Goal: Task Accomplishment & Management: Complete application form

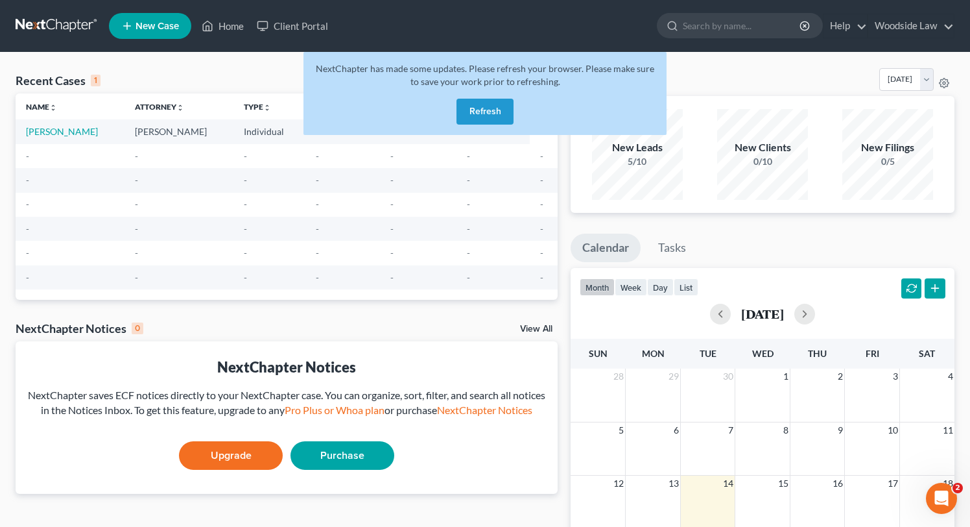
click at [481, 115] on button "Refresh" at bounding box center [485, 112] width 57 height 26
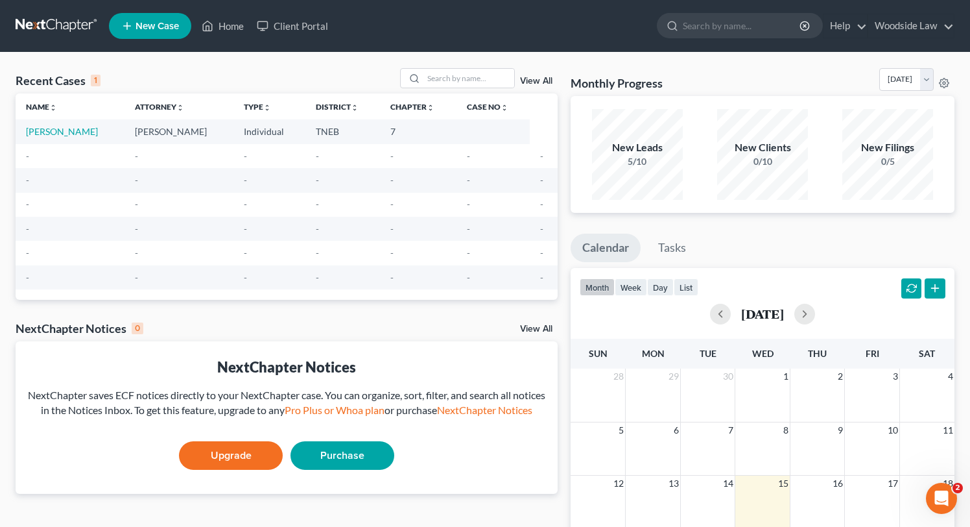
click at [169, 29] on span "New Case" at bounding box center [157, 26] width 43 height 10
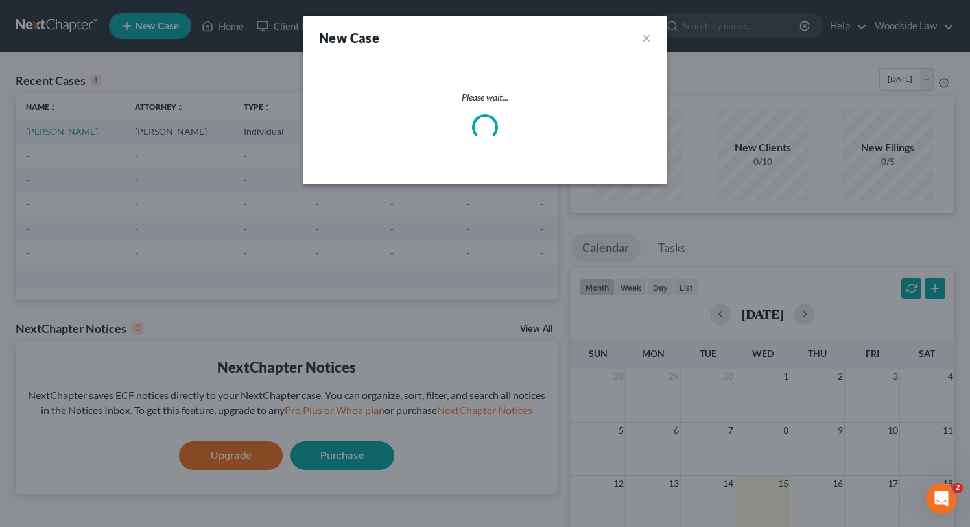
select select "74"
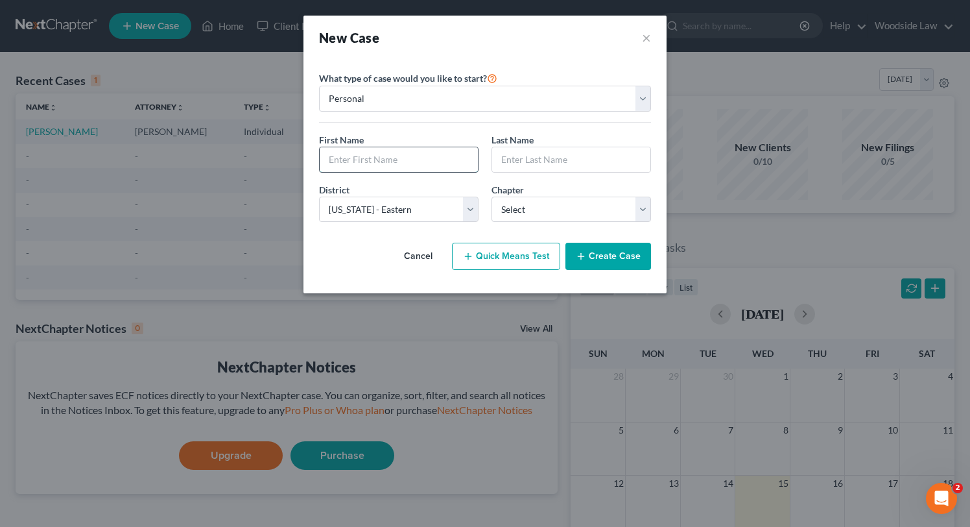
click at [382, 157] on input "text" at bounding box center [399, 159] width 158 height 25
type input "[PERSON_NAME]"
click at [552, 204] on select "Select 7 11 12 13" at bounding box center [572, 210] width 160 height 26
select select "0"
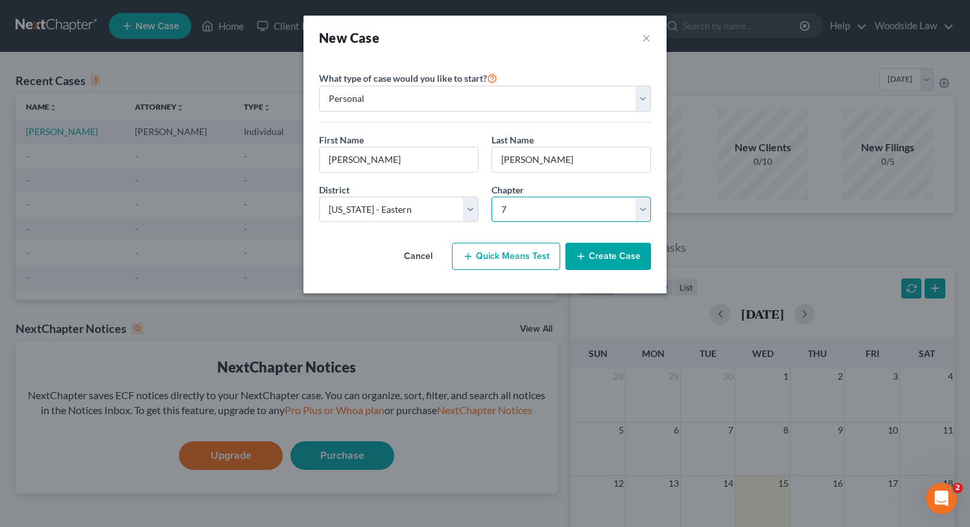
click at [492, 197] on select "Select 7 11 12 13" at bounding box center [572, 210] width 160 height 26
click at [621, 256] on button "Create Case" at bounding box center [609, 256] width 86 height 27
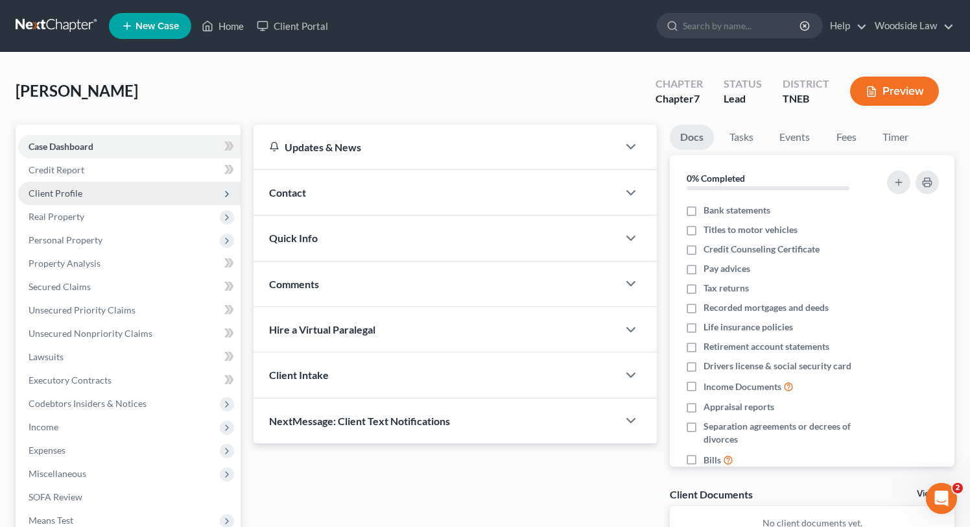
click at [54, 191] on span "Client Profile" at bounding box center [56, 192] width 54 height 11
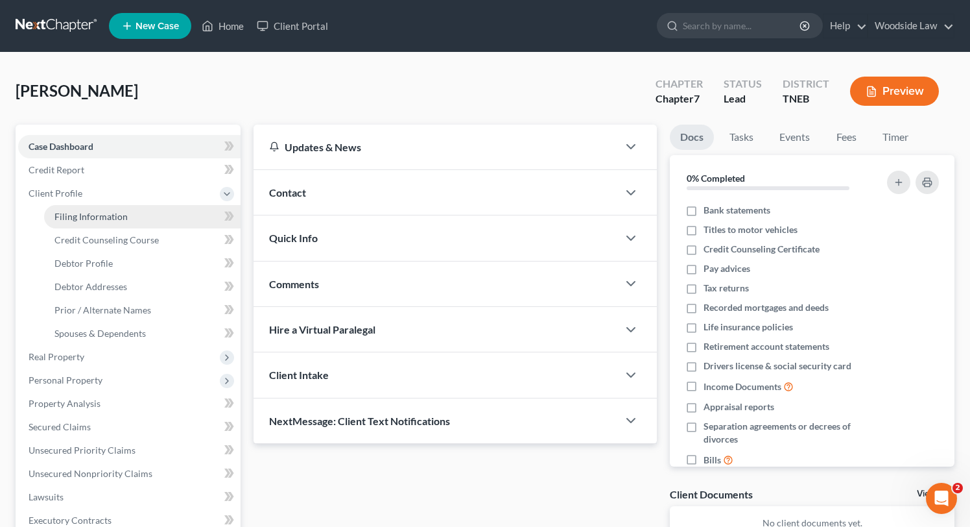
click at [69, 208] on link "Filing Information" at bounding box center [142, 216] width 197 height 23
select select "1"
select select "0"
select select "74"
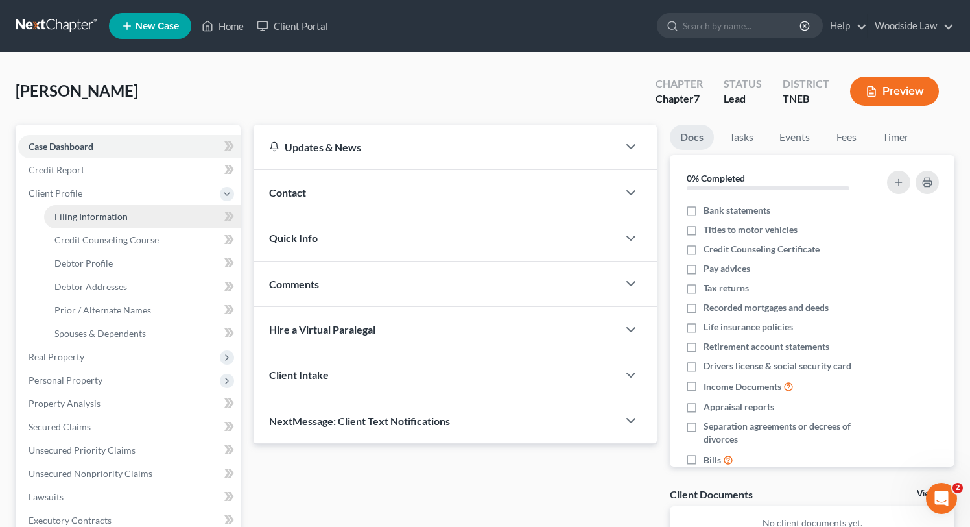
select select "0"
select select "44"
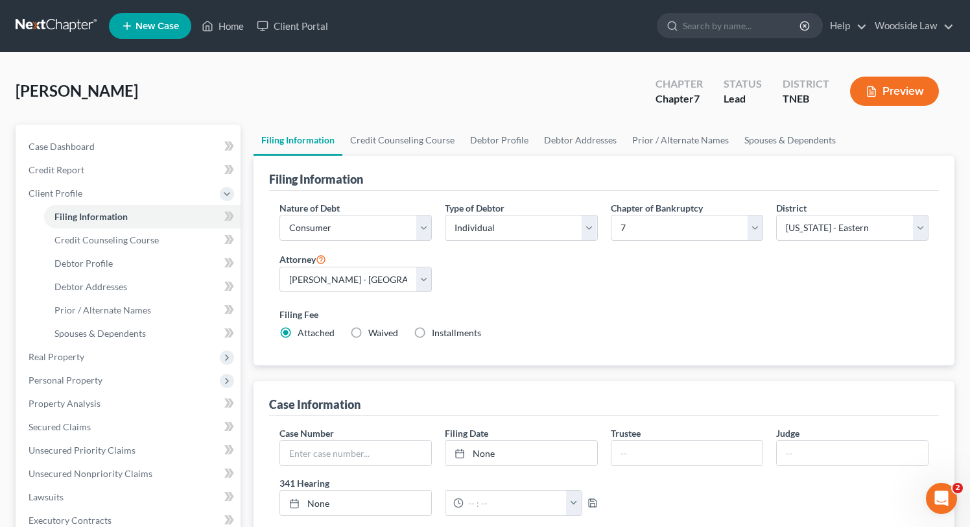
click at [432, 337] on label "Installments Installments" at bounding box center [456, 332] width 49 height 13
click at [437, 335] on input "Installments Installments" at bounding box center [441, 330] width 8 height 8
radio input "true"
radio input "false"
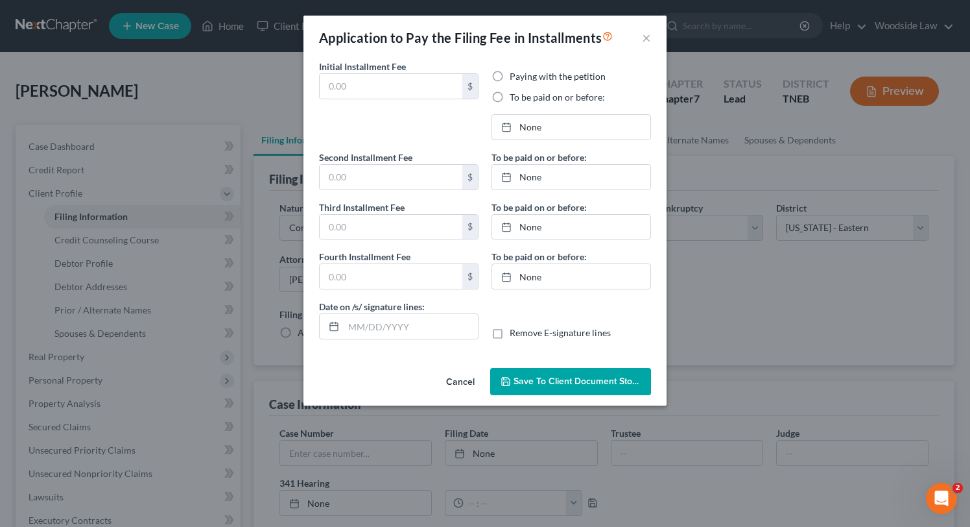
type input "0.00"
radio input "true"
type input "0.00"
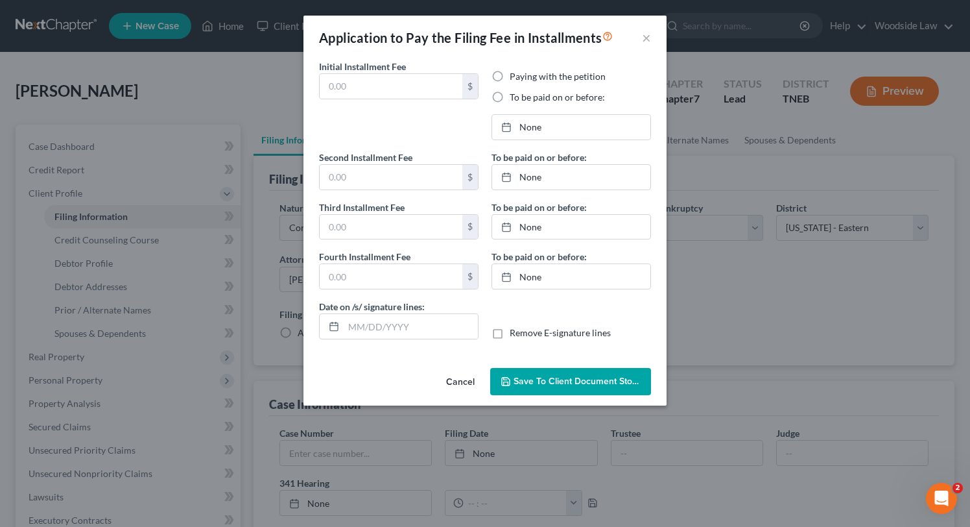
type input "[DATE]"
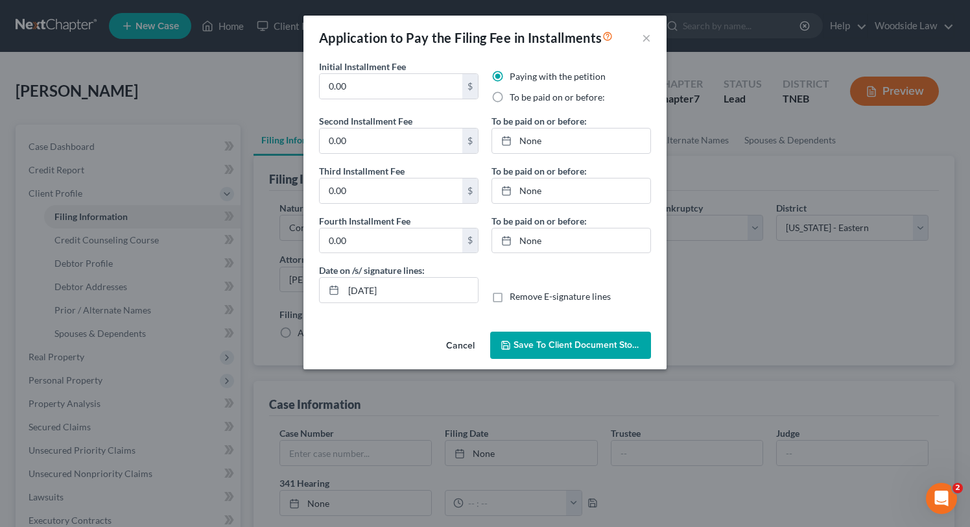
click at [457, 343] on button "Cancel" at bounding box center [460, 346] width 49 height 26
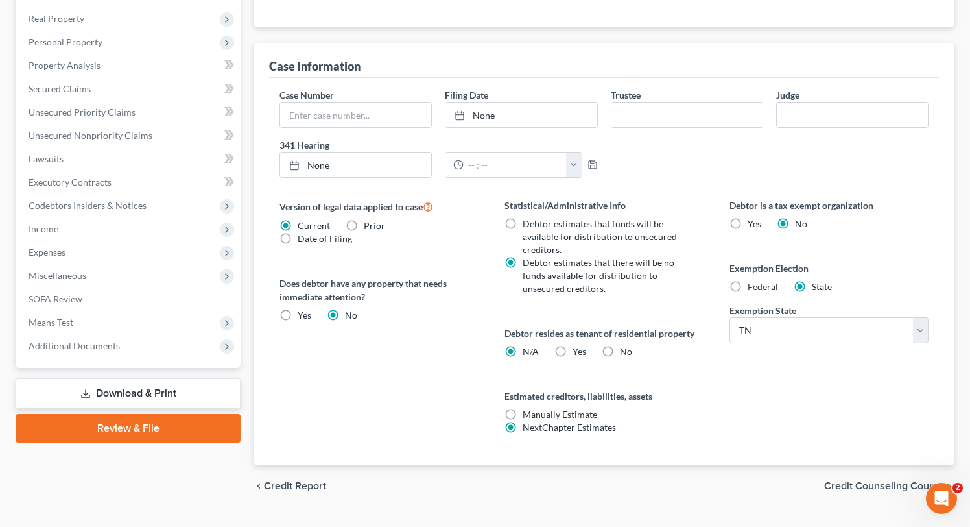
scroll to position [345, 0]
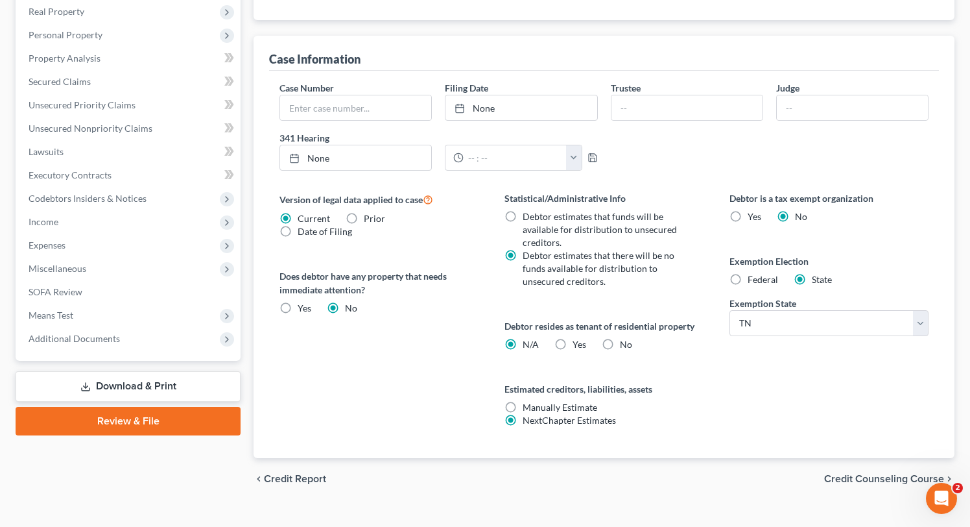
click at [573, 339] on label "Yes Yes" at bounding box center [580, 344] width 14 height 13
click at [578, 339] on input "Yes Yes" at bounding box center [582, 342] width 8 height 8
radio input "true"
radio input "false"
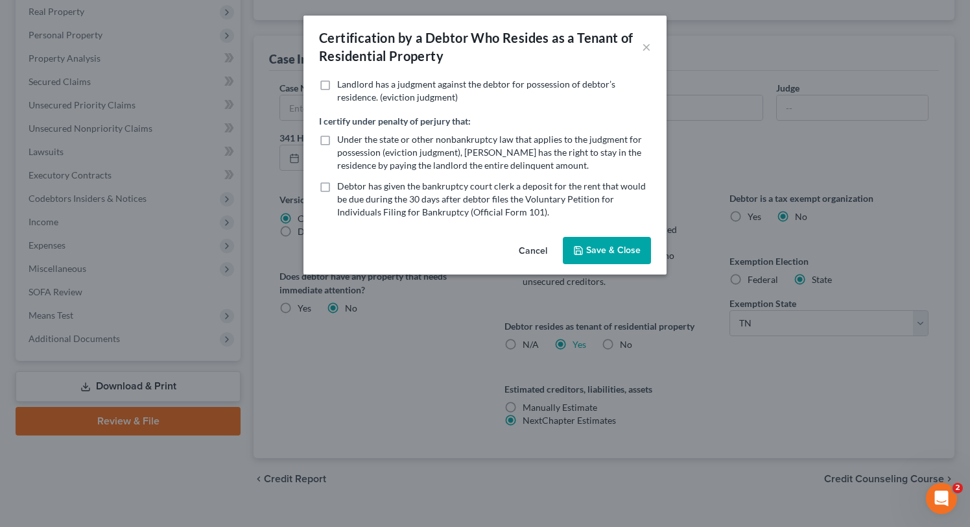
click at [620, 245] on button "Save & Close" at bounding box center [607, 250] width 88 height 27
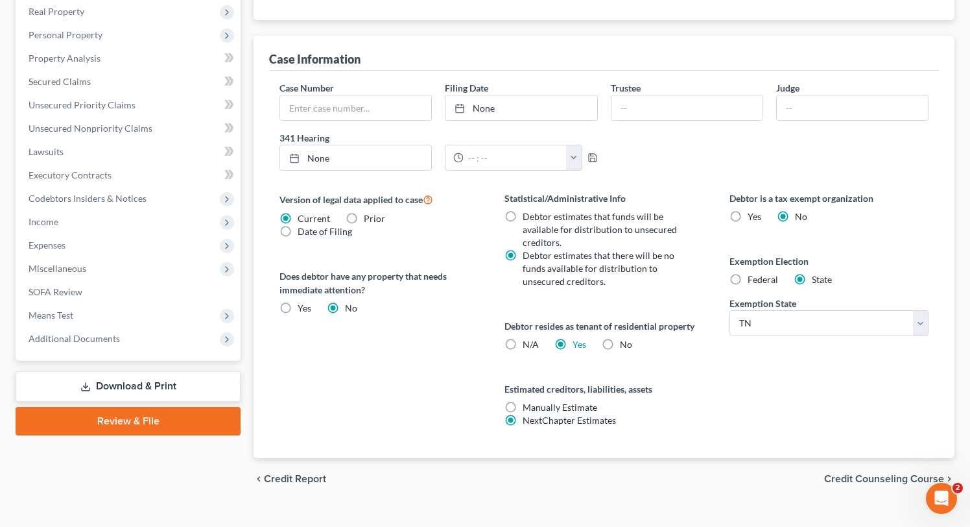
scroll to position [366, 0]
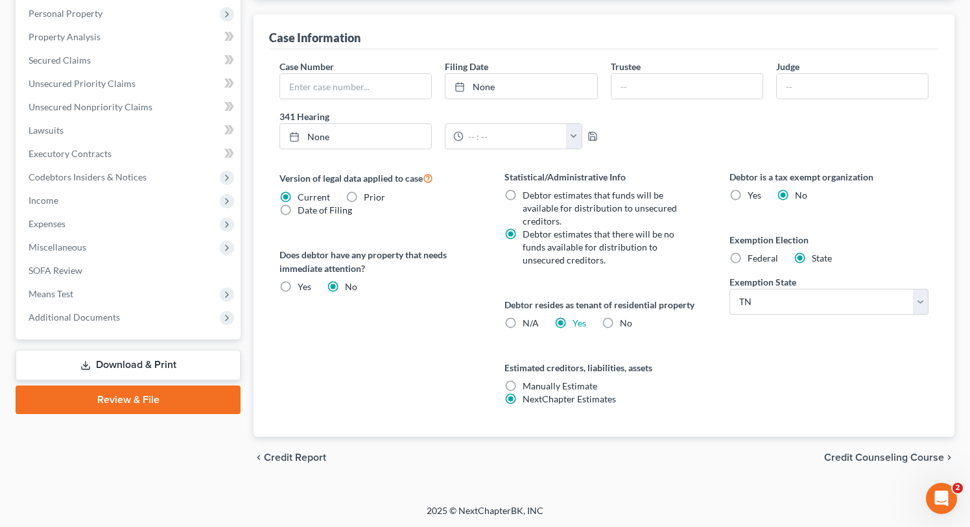
click at [886, 455] on span "Credit Counseling Course" at bounding box center [884, 457] width 120 height 10
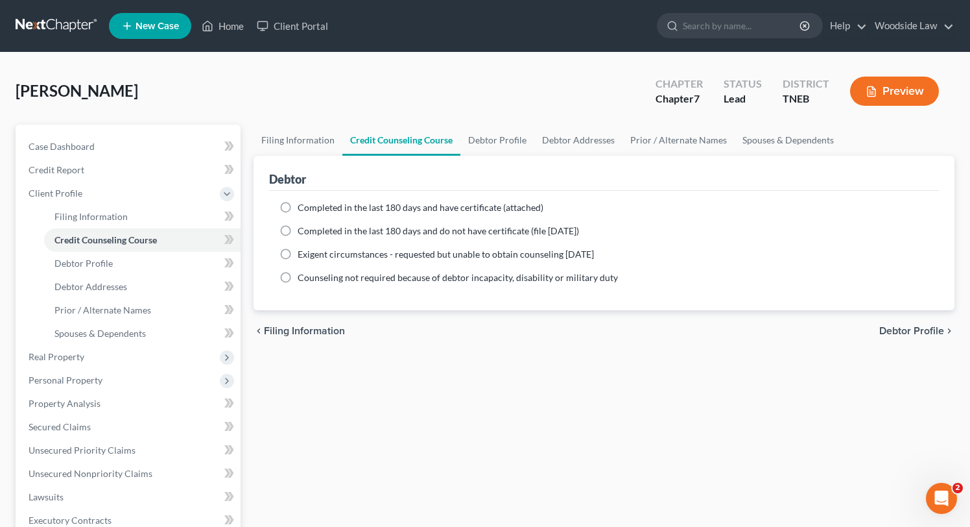
click at [298, 208] on label "Completed in the last 180 days and have certificate (attached)" at bounding box center [421, 207] width 246 height 13
click at [303, 208] on input "Completed in the last 180 days and have certificate (attached)" at bounding box center [307, 205] width 8 height 8
radio input "true"
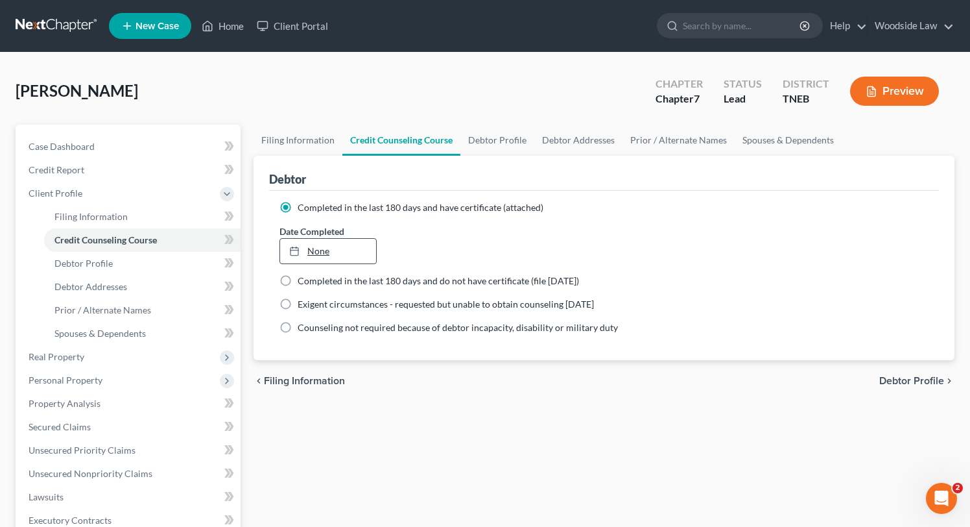
type input "[DATE]"
click at [326, 255] on link "None" at bounding box center [328, 251] width 96 height 25
click at [890, 382] on span "Debtor Profile" at bounding box center [912, 381] width 65 height 10
select select "0"
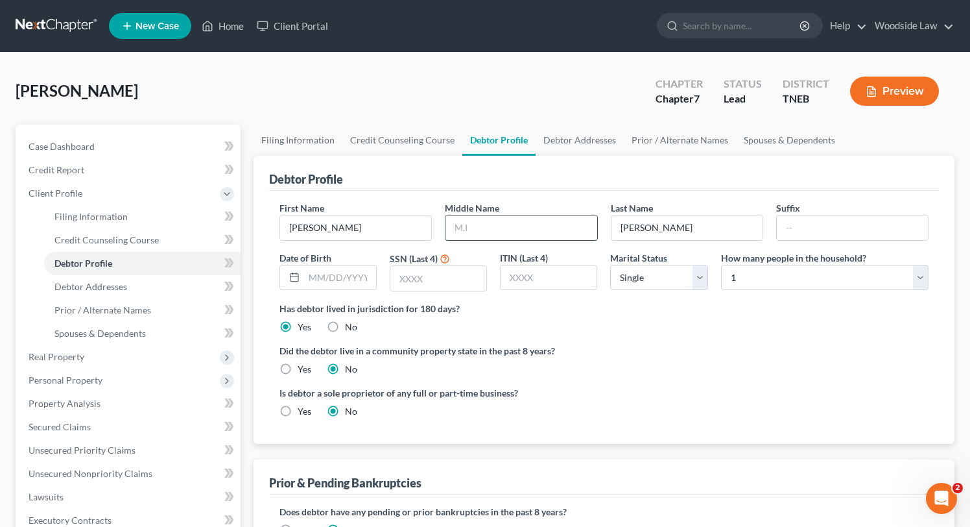
click at [545, 234] on input "text" at bounding box center [521, 227] width 151 height 25
type input "[PERSON_NAME]"
type input "6105"
click at [650, 274] on select "Select Single Married Separated Divorced Widowed" at bounding box center [658, 278] width 97 height 26
select select "1"
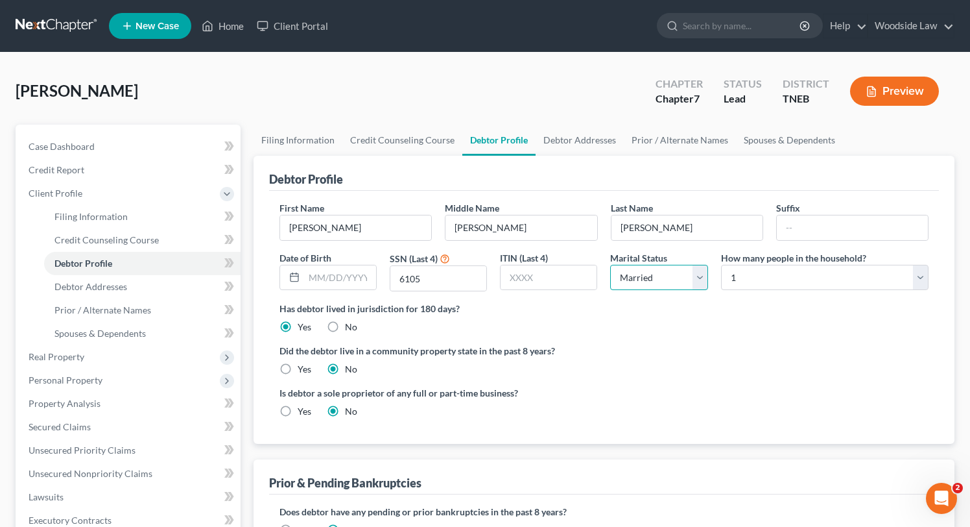
click at [610, 265] on select "Select Single Married Separated Divorced Widowed" at bounding box center [658, 278] width 97 height 26
click at [807, 270] on select "Select 1 2 3 4 5 6 7 8 9 10 11 12 13 14 15 16 17 18 19 20" at bounding box center [825, 278] width 208 height 26
select select "3"
click at [721, 265] on select "Select 1 2 3 4 5 6 7 8 9 10 11 12 13 14 15 16 17 18 19 20" at bounding box center [825, 278] width 208 height 26
click at [620, 387] on div "Is debtor a sole proprietor of any full or part-time business? Yes No" at bounding box center [604, 407] width 662 height 42
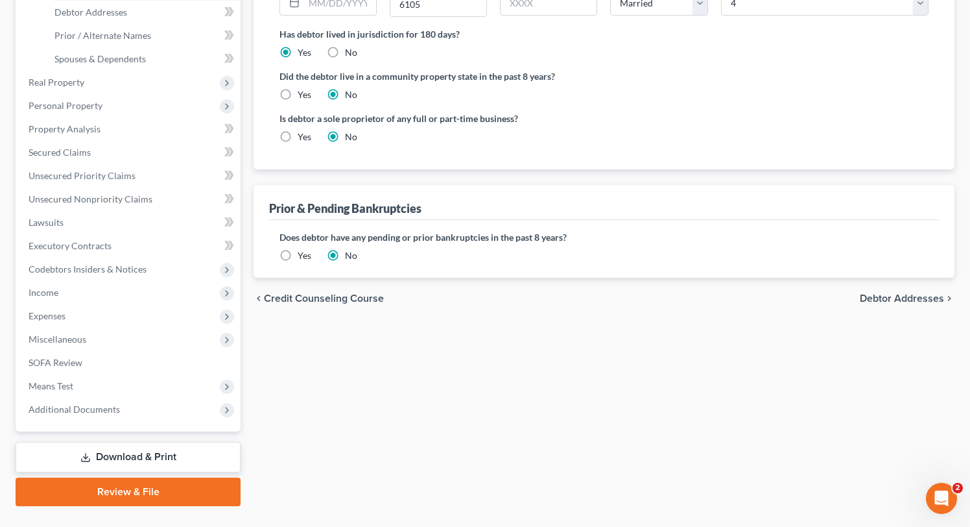
scroll to position [302, 0]
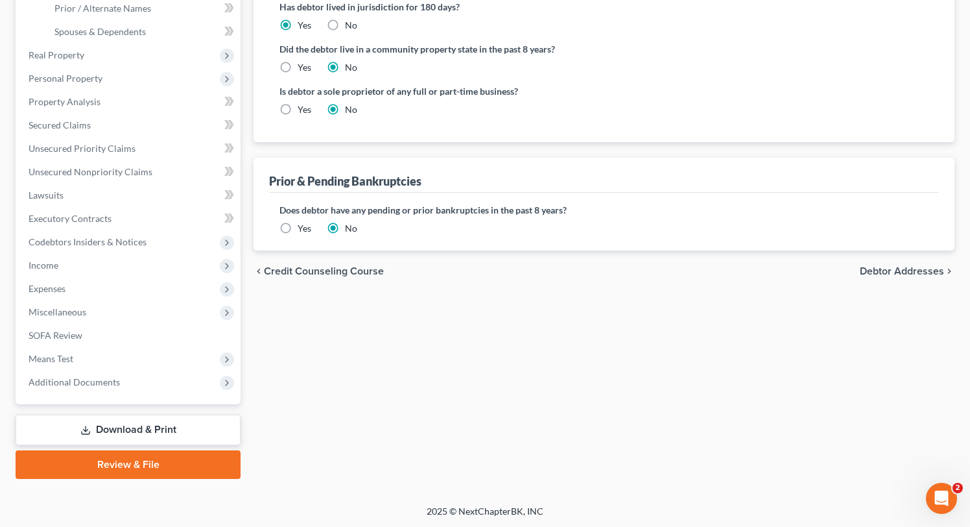
click at [893, 276] on span "Debtor Addresses" at bounding box center [902, 271] width 84 height 10
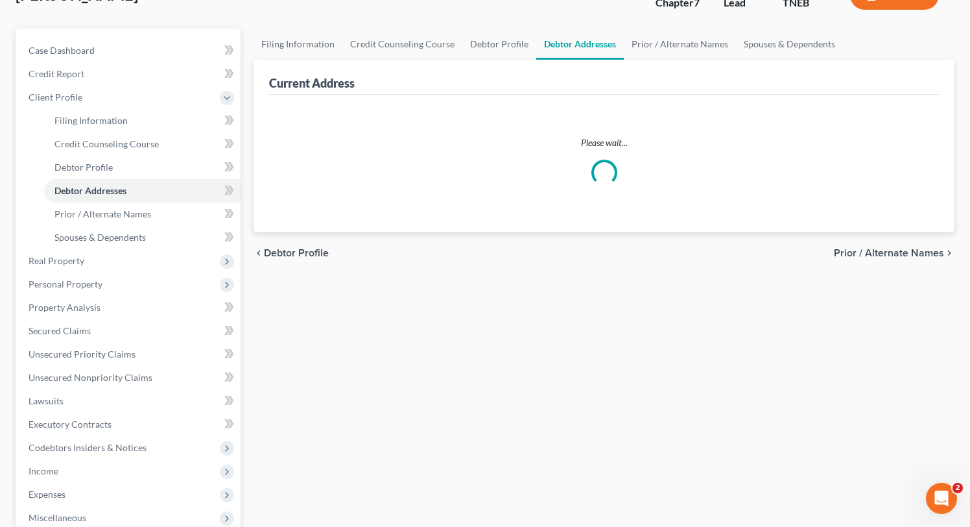
select select "0"
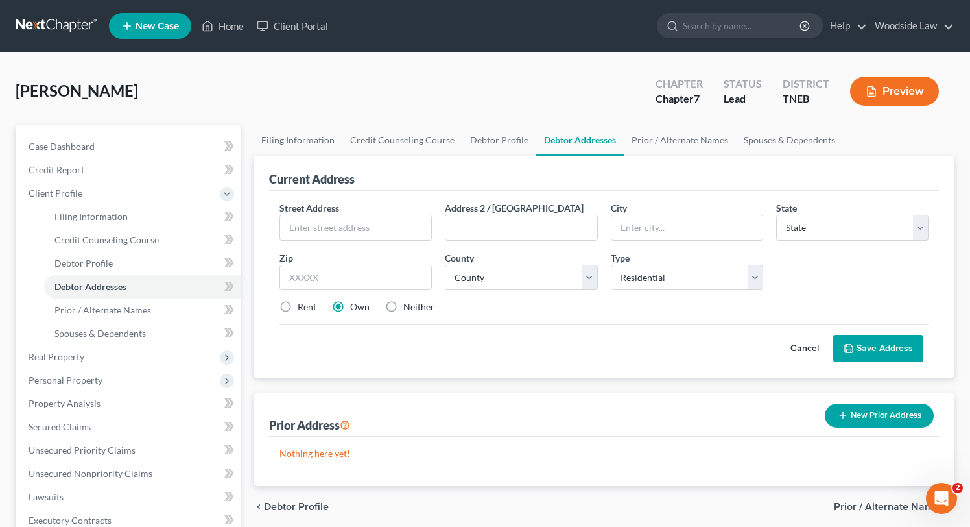
click at [306, 503] on span "Debtor Profile" at bounding box center [296, 506] width 65 height 10
select select "1"
select select "3"
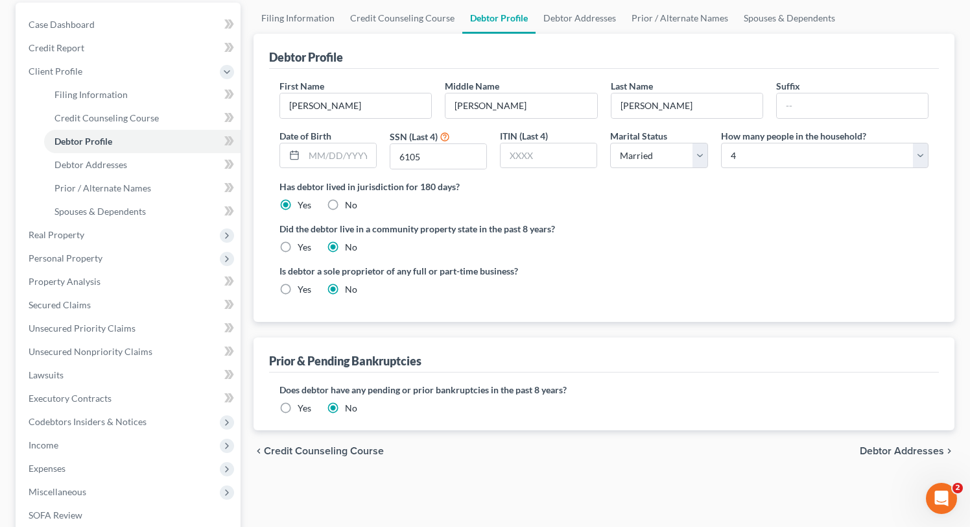
scroll to position [121, 0]
click at [926, 449] on span "Debtor Addresses" at bounding box center [902, 451] width 84 height 10
select select "0"
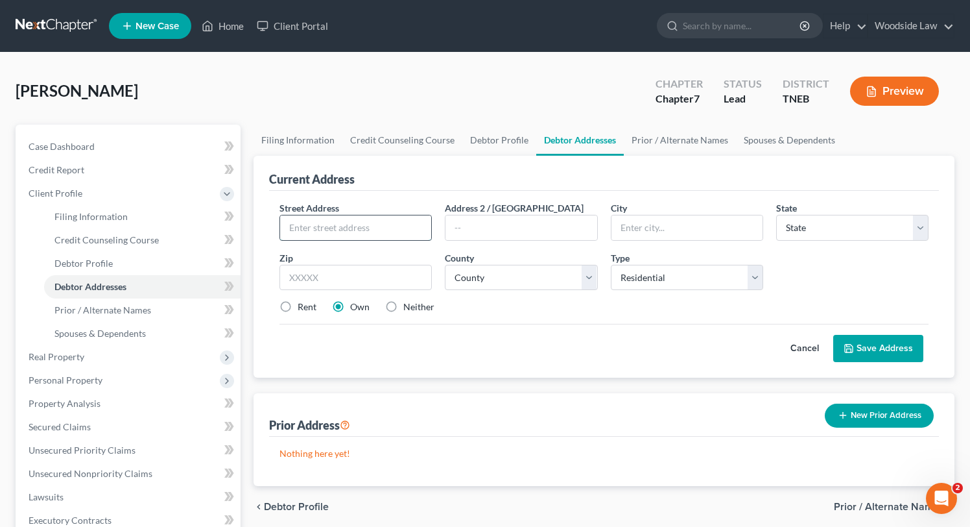
click at [383, 222] on input "text" at bounding box center [355, 227] width 151 height 25
type input "[STREET_ADDRESS]"
click at [339, 280] on input "37934" at bounding box center [356, 278] width 152 height 26
type input "37918"
type input "[GEOGRAPHIC_DATA]"
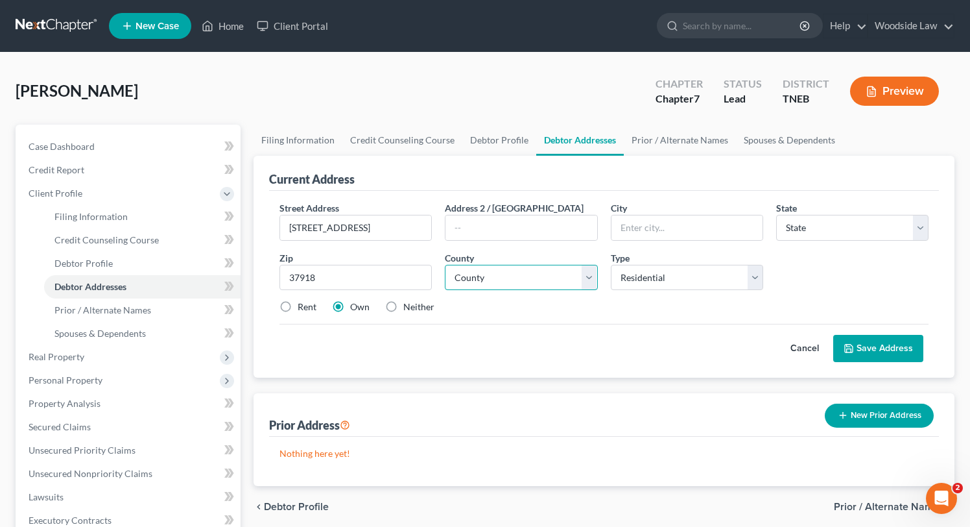
select select "44"
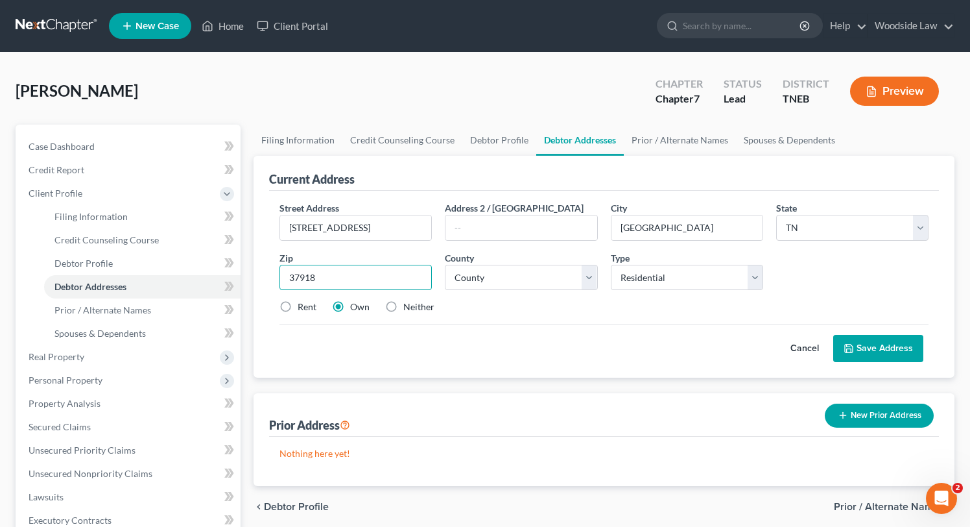
click at [335, 280] on input "37918" at bounding box center [356, 278] width 152 height 26
type input "37934"
select select "46"
click at [298, 306] on label "Rent" at bounding box center [307, 306] width 19 height 13
click at [303, 306] on input "Rent" at bounding box center [307, 304] width 8 height 8
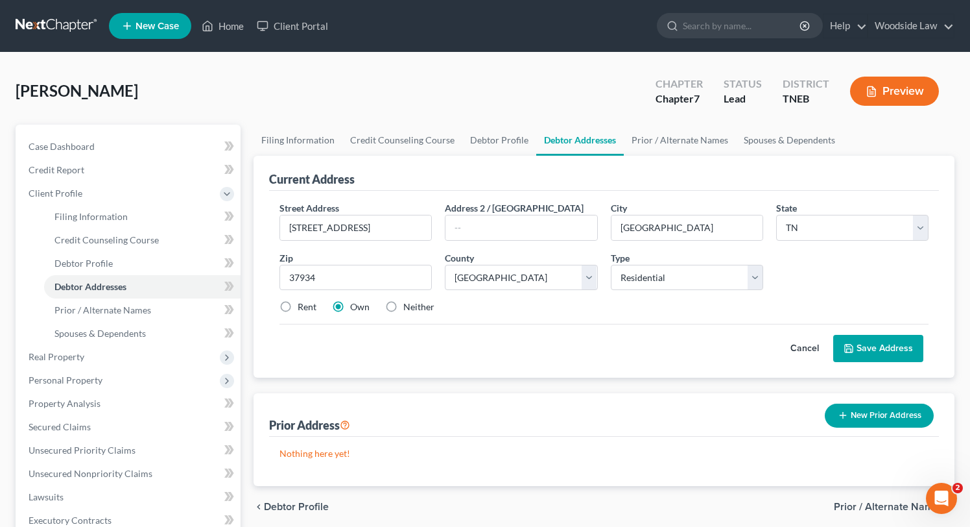
radio input "true"
click at [870, 350] on button "Save Address" at bounding box center [878, 348] width 90 height 27
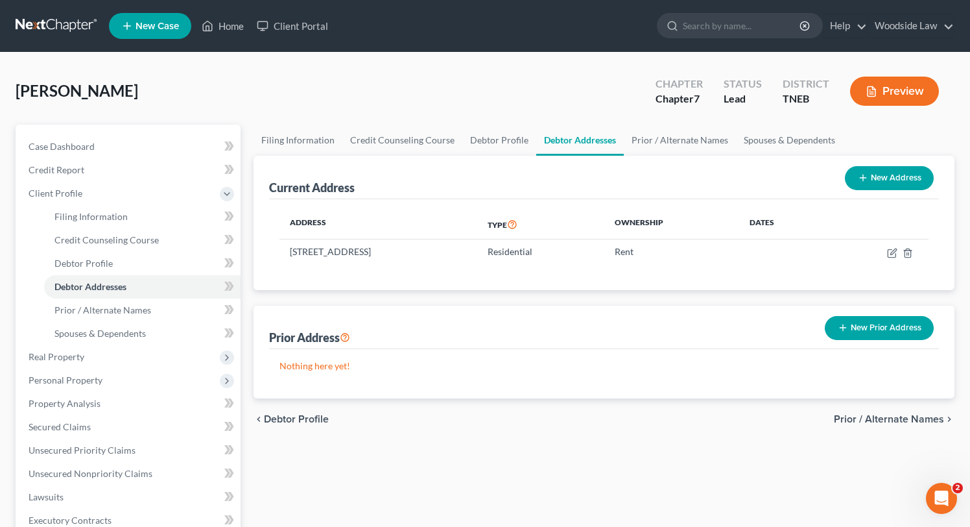
click at [879, 414] on span "Prior / Alternate Names" at bounding box center [889, 419] width 110 height 10
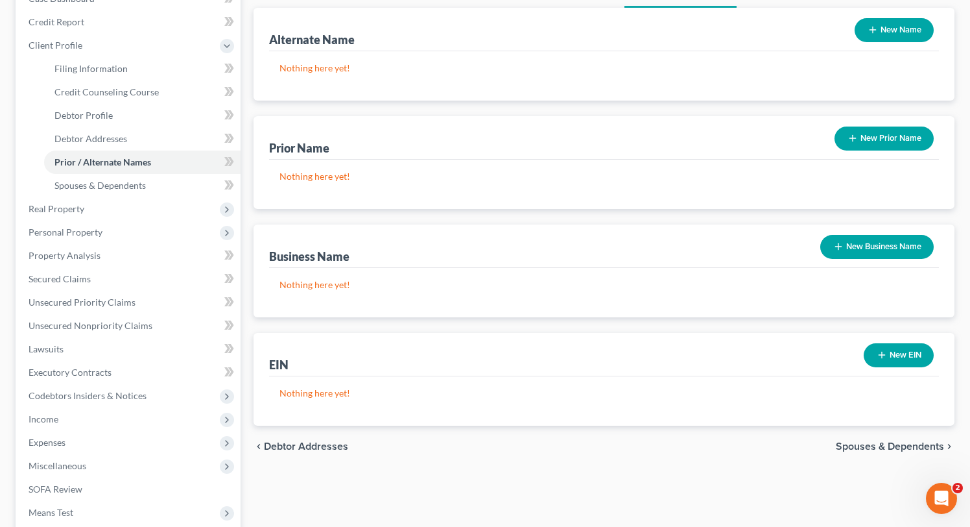
scroll to position [156, 0]
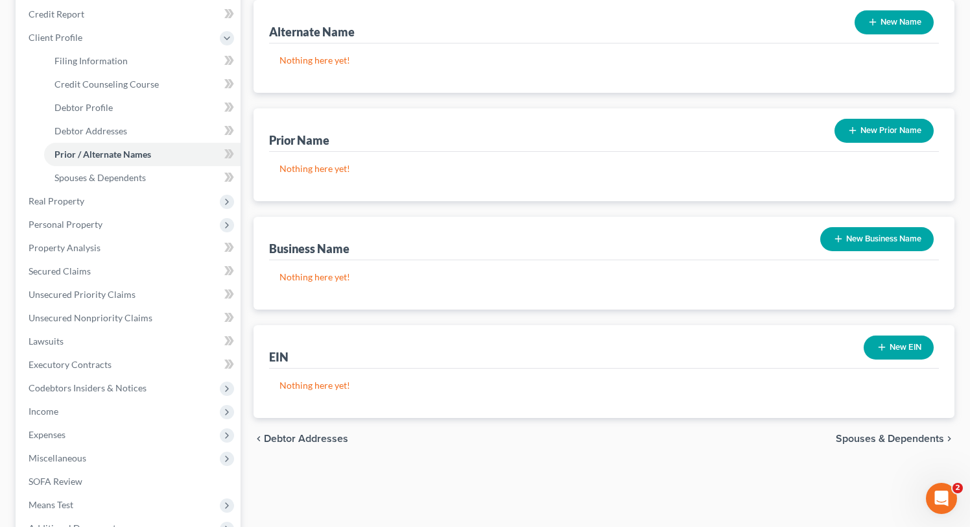
click at [894, 435] on span "Spouses & Dependents" at bounding box center [890, 438] width 108 height 10
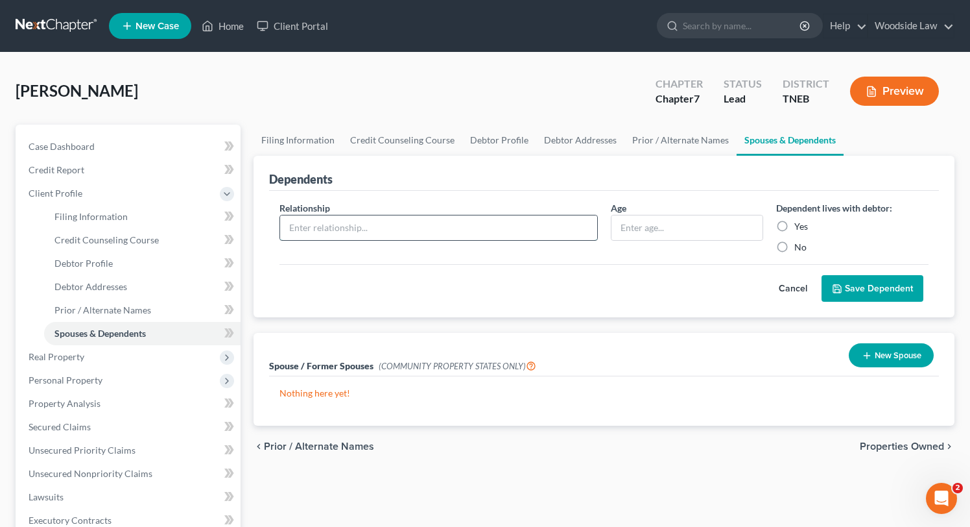
click at [547, 220] on input "text" at bounding box center [438, 227] width 317 height 25
type input "Child"
click at [625, 222] on input "text" at bounding box center [687, 227] width 151 height 25
type input "17"
click at [795, 225] on label "Yes" at bounding box center [802, 226] width 14 height 13
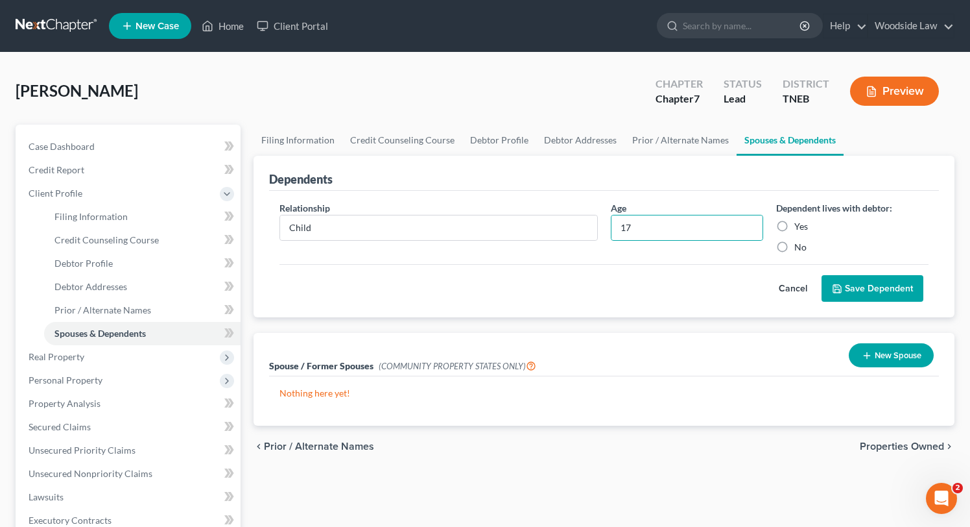
click at [800, 225] on input "Yes" at bounding box center [804, 224] width 8 height 8
radio input "true"
click at [878, 280] on button "Save Dependent" at bounding box center [873, 288] width 102 height 27
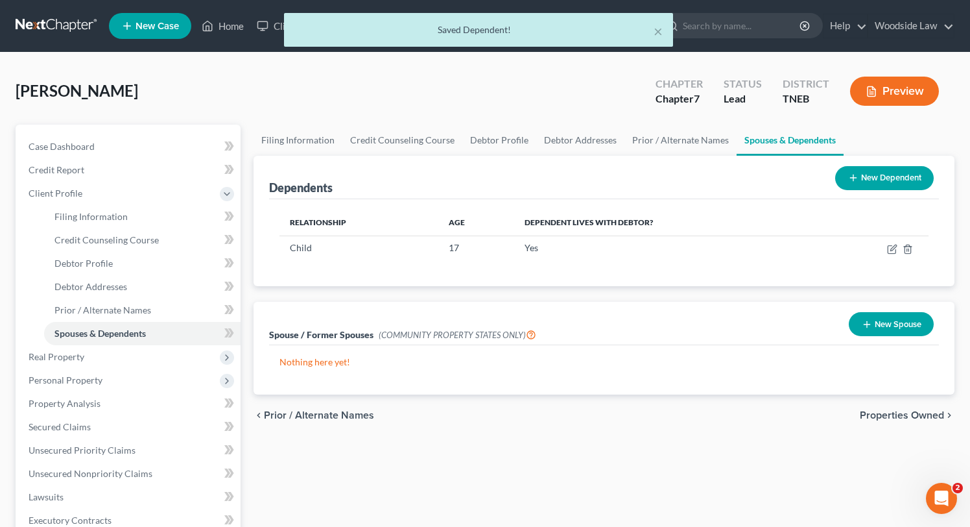
click at [910, 176] on button "New Dependent" at bounding box center [884, 178] width 99 height 24
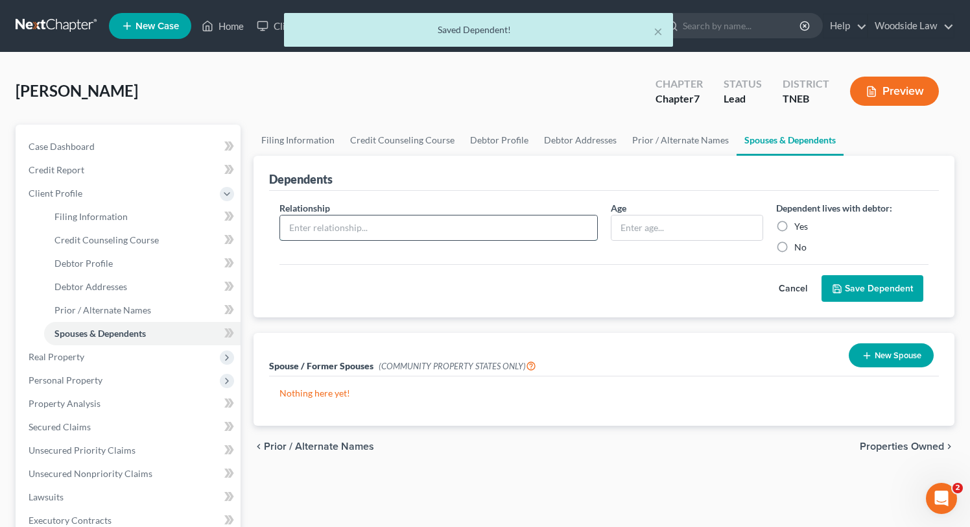
click at [421, 225] on input "text" at bounding box center [438, 227] width 317 height 25
type input "Child"
click at [633, 234] on input "text" at bounding box center [687, 227] width 151 height 25
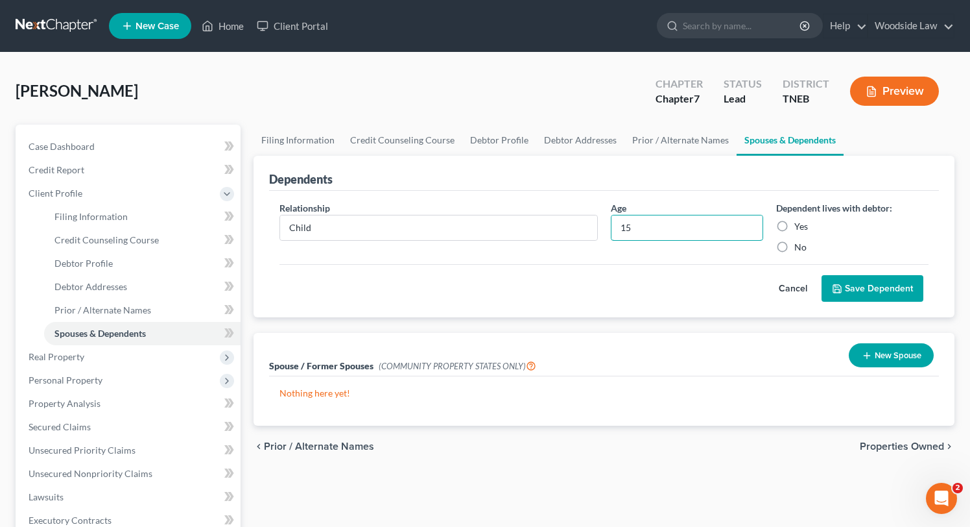
type input "15"
click at [795, 224] on label "Yes" at bounding box center [802, 226] width 14 height 13
click at [800, 224] on input "Yes" at bounding box center [804, 224] width 8 height 8
radio input "true"
click at [902, 290] on button "Save Dependent" at bounding box center [873, 288] width 102 height 27
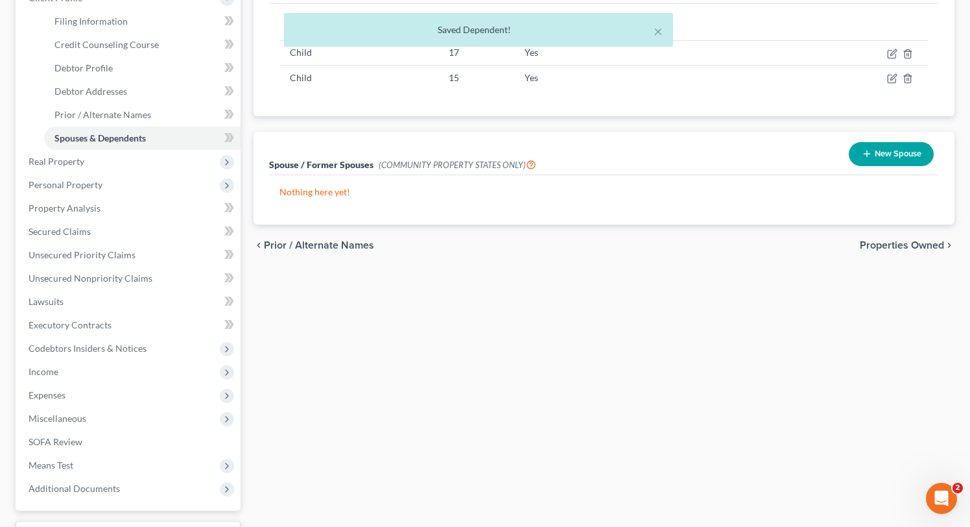
scroll to position [167, 0]
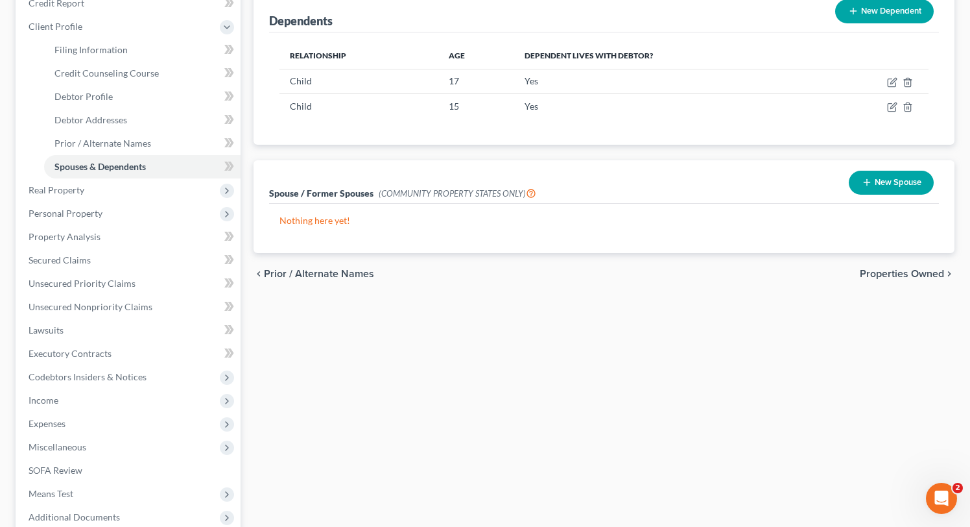
click at [923, 274] on span "Properties Owned" at bounding box center [902, 274] width 84 height 10
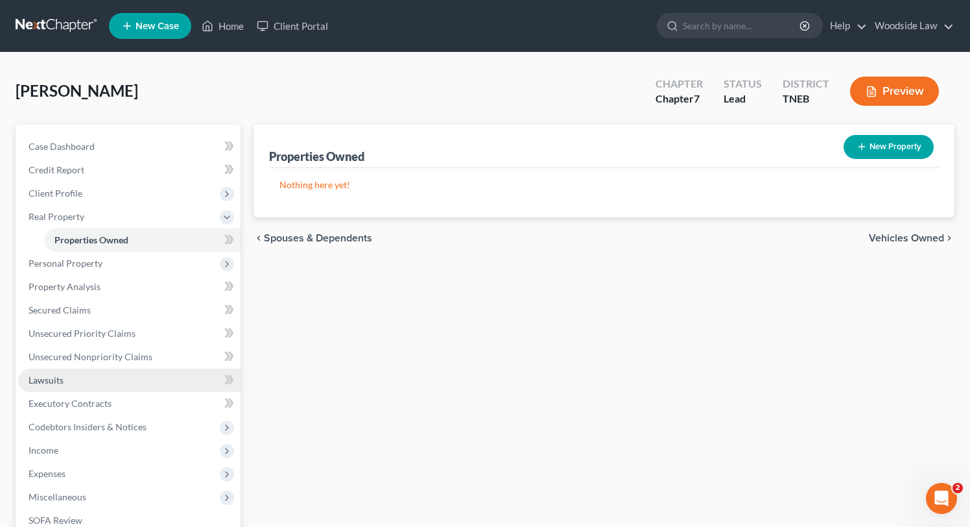
scroll to position [85, 0]
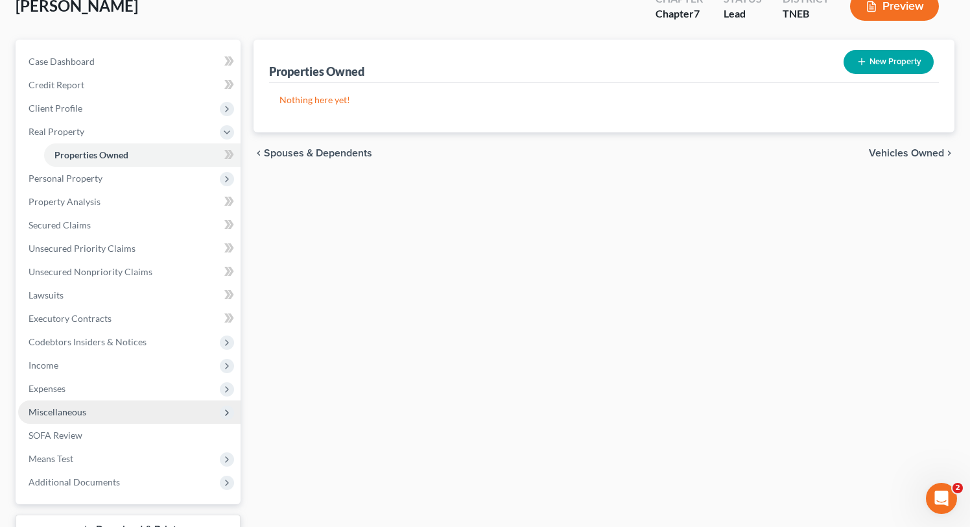
click at [68, 409] on span "Miscellaneous" at bounding box center [58, 411] width 58 height 11
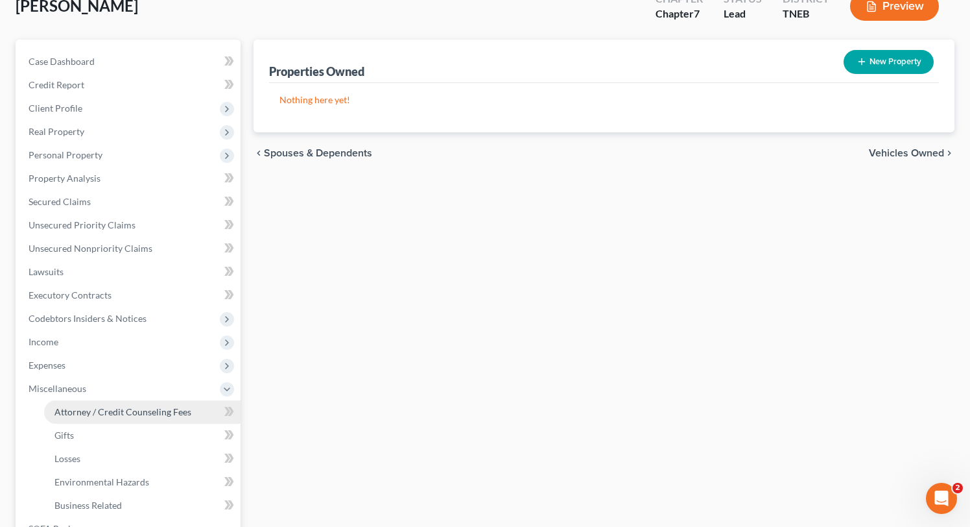
click at [98, 416] on span "Attorney / Credit Counseling Fees" at bounding box center [122, 411] width 137 height 11
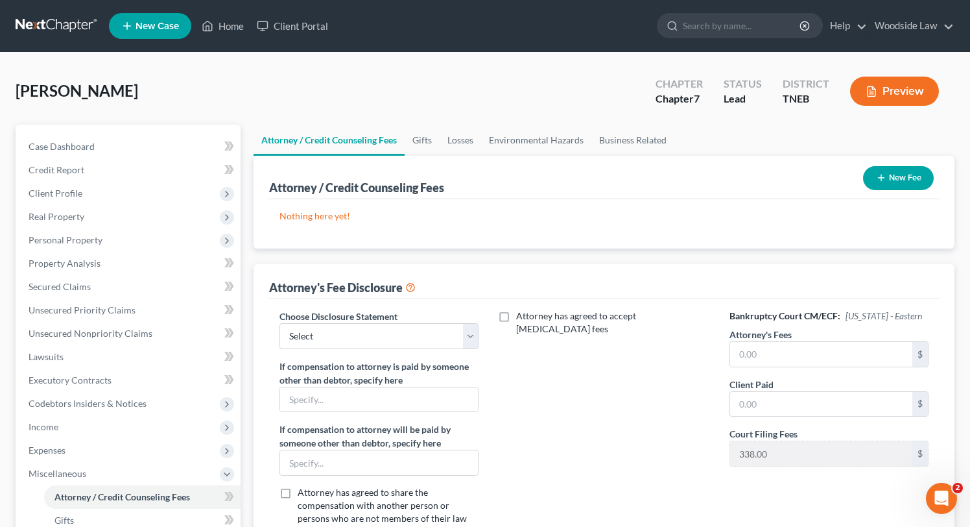
click at [885, 172] on button "New Fee" at bounding box center [898, 178] width 71 height 24
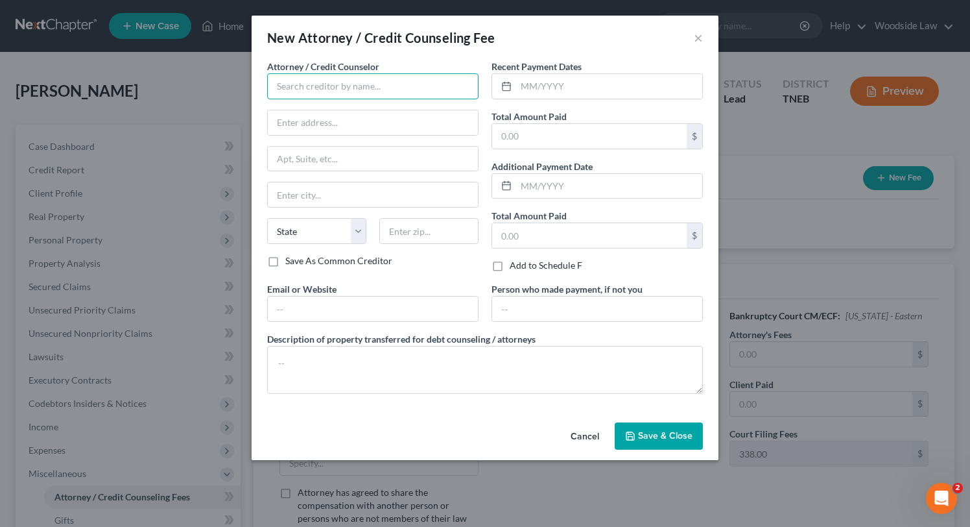
click at [322, 84] on input "text" at bounding box center [372, 86] width 211 height 26
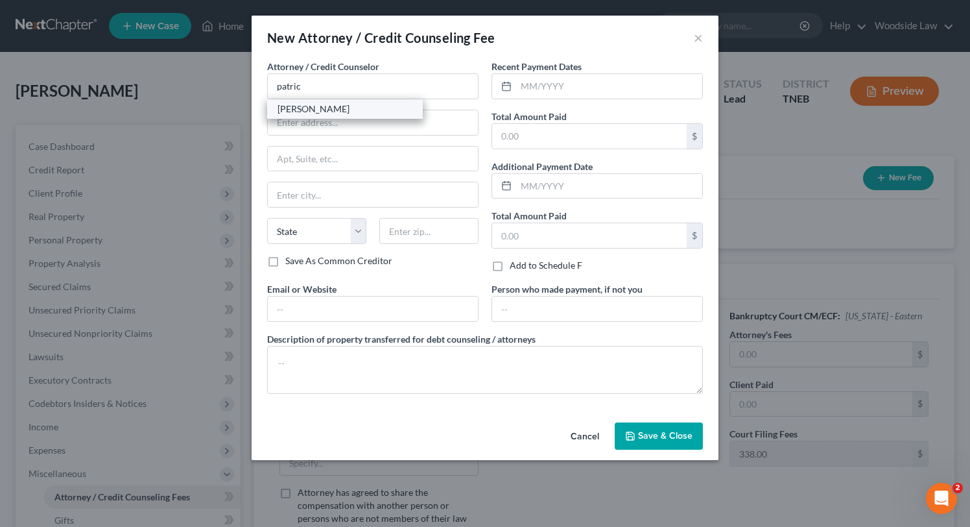
click at [325, 111] on div "[PERSON_NAME]" at bounding box center [345, 108] width 135 height 13
type input "[PERSON_NAME]"
type input "[STREET_ADDRESS]"
type input "Suite 504"
type input "[GEOGRAPHIC_DATA]"
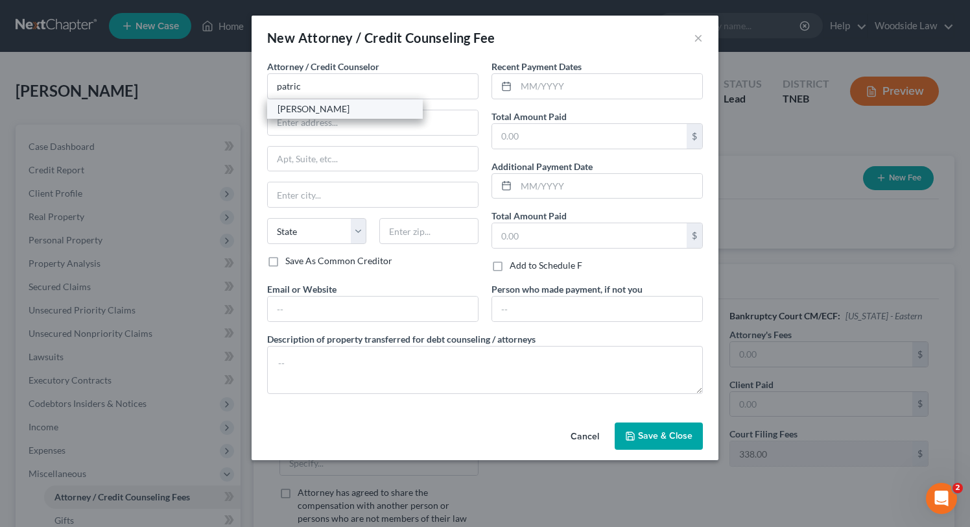
select select "44"
type input "37922"
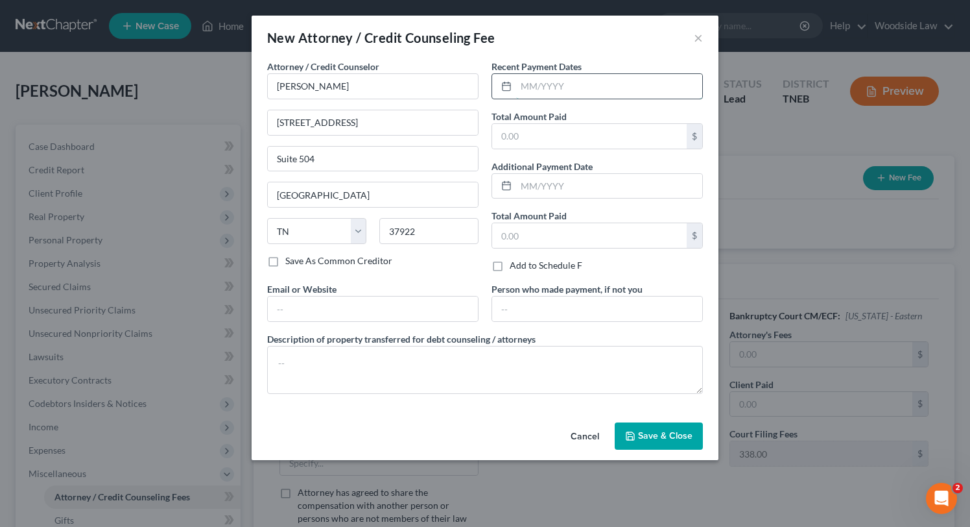
click at [590, 84] on input "text" at bounding box center [609, 86] width 186 height 25
type input "10/2025"
click at [620, 132] on input "text" at bounding box center [589, 136] width 195 height 25
type input "1,300"
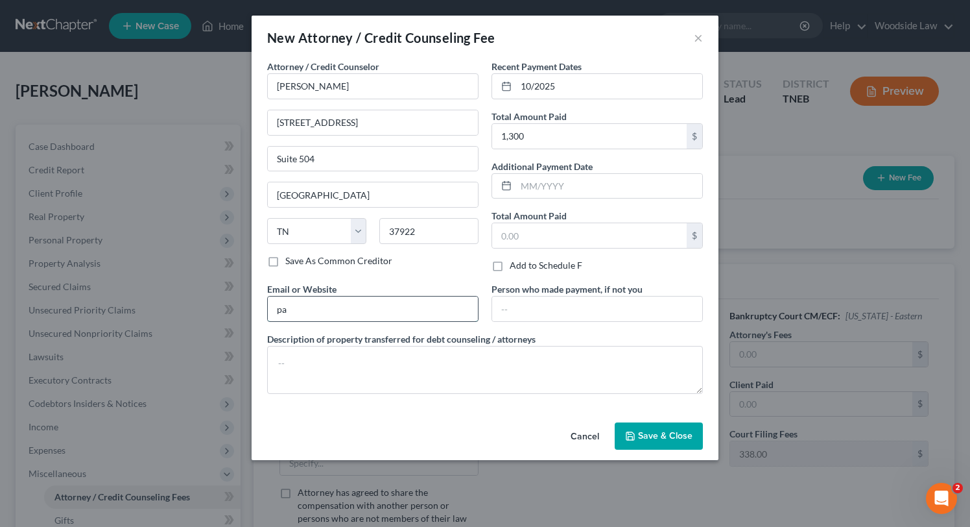
type input "[EMAIL_ADDRESS][DOMAIN_NAME]"
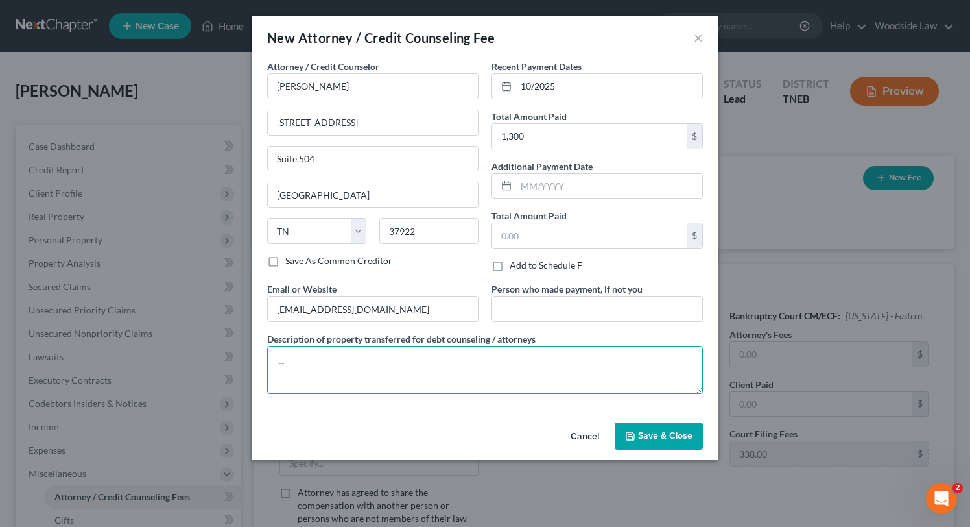
click at [416, 360] on textarea at bounding box center [485, 370] width 436 height 48
type textarea "Attorney Fees"
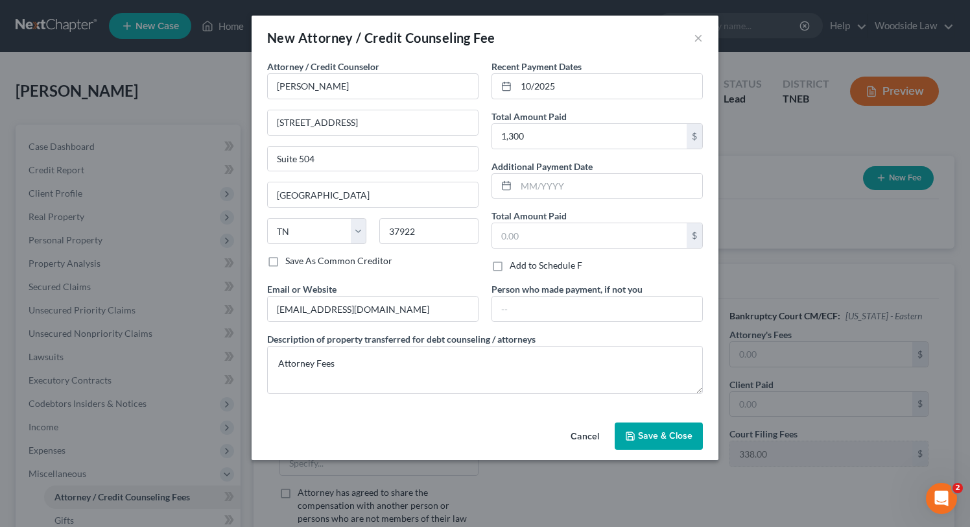
click at [661, 440] on span "Save & Close" at bounding box center [665, 435] width 54 height 11
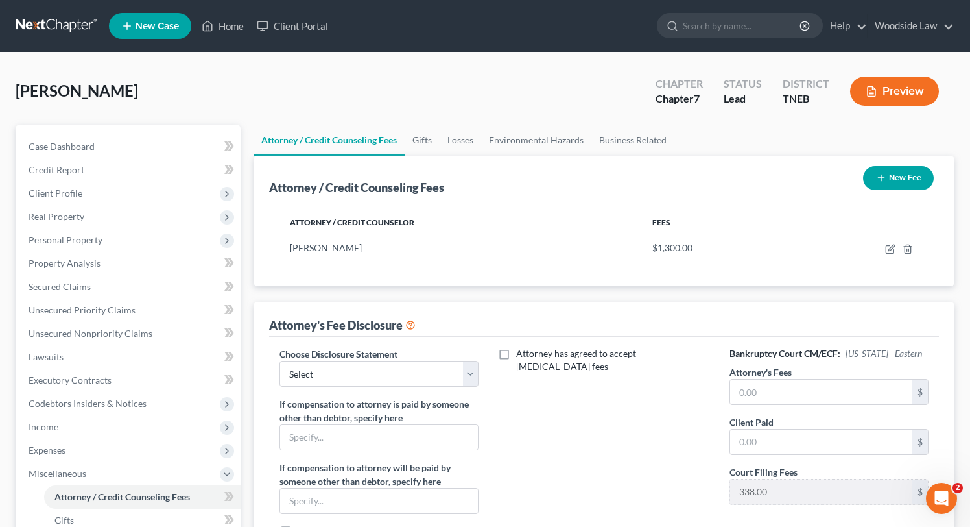
click at [896, 178] on button "New Fee" at bounding box center [898, 178] width 71 height 24
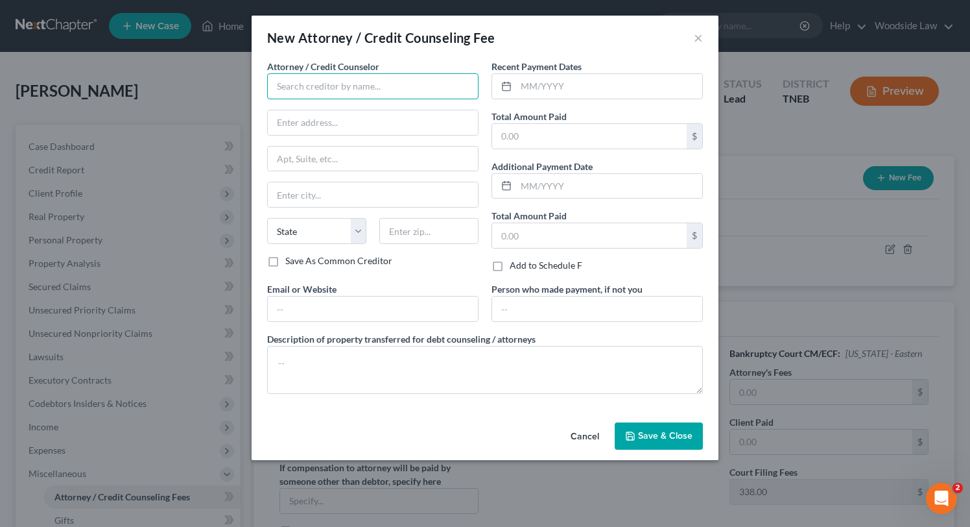
click at [391, 82] on input "text" at bounding box center [372, 86] width 211 height 26
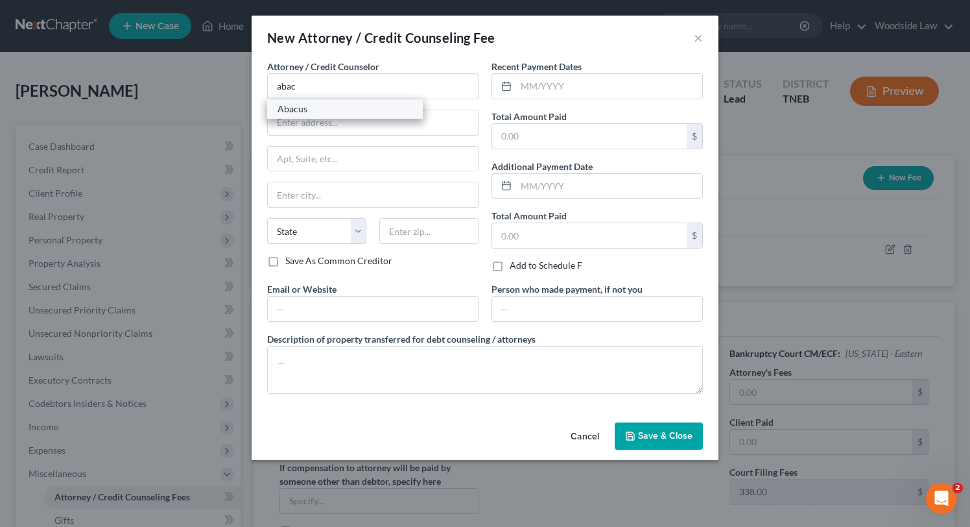
click at [329, 108] on div "Abacus" at bounding box center [345, 108] width 135 height 13
type input "Abacus"
type input "[STREET_ADDRESS]"
type input "Encino"
select select "4"
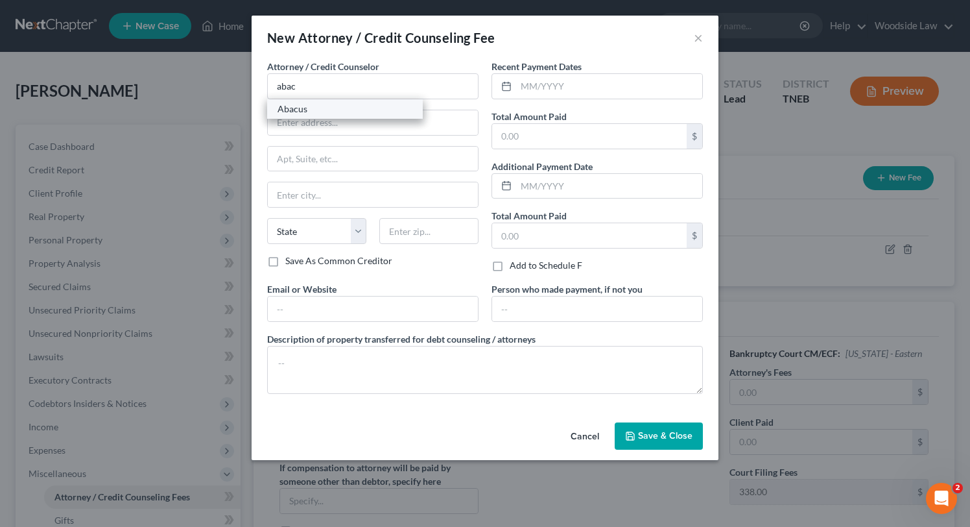
type input "91436"
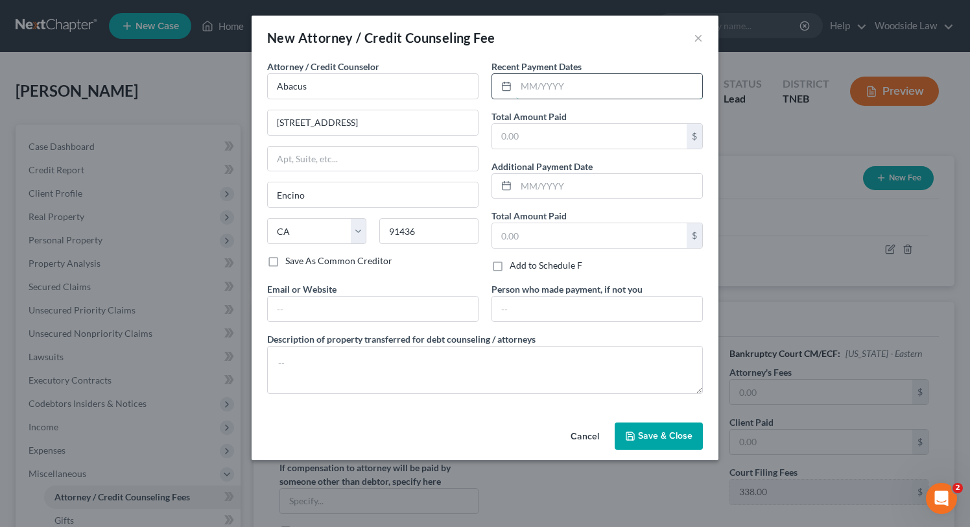
click at [582, 83] on input "text" at bounding box center [609, 86] width 186 height 25
type input "10/2025"
type input "25.00"
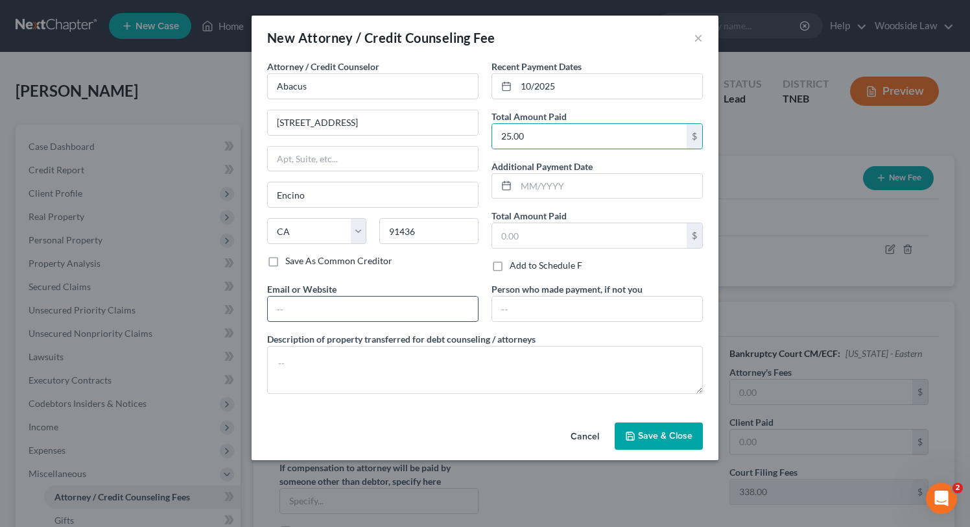
click at [394, 303] on input "text" at bounding box center [373, 308] width 210 height 25
type input "[DOMAIN_NAME]"
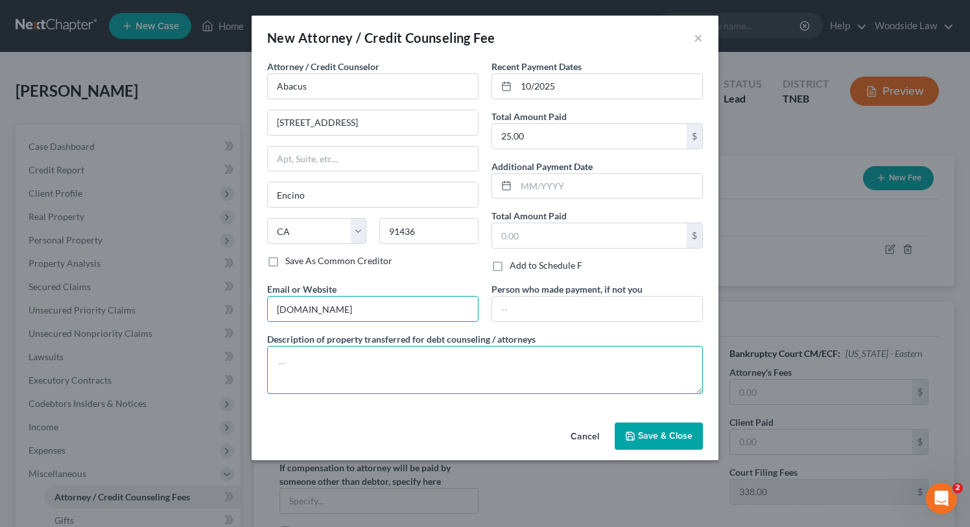
click at [370, 360] on textarea at bounding box center [485, 370] width 436 height 48
type textarea "c"
type textarea "Credit Counseling"
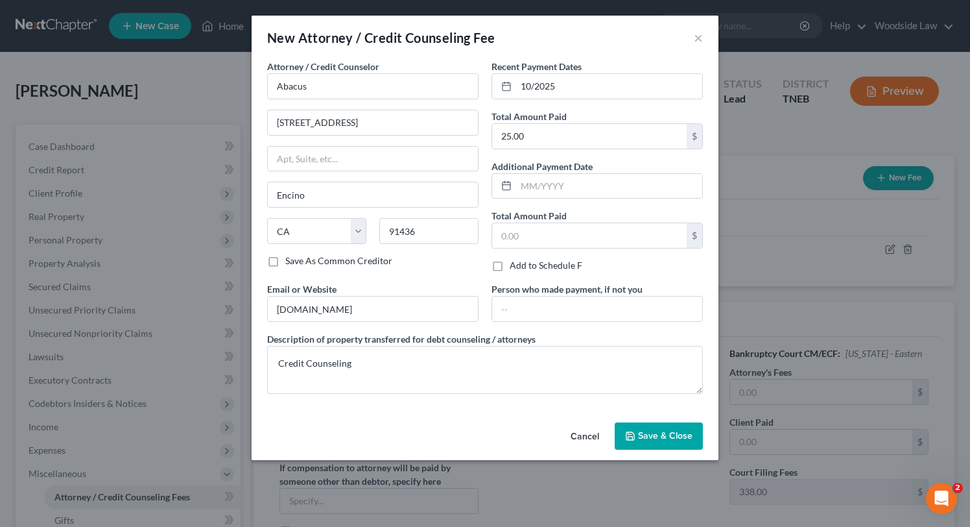
click at [669, 437] on span "Save & Close" at bounding box center [665, 435] width 54 height 11
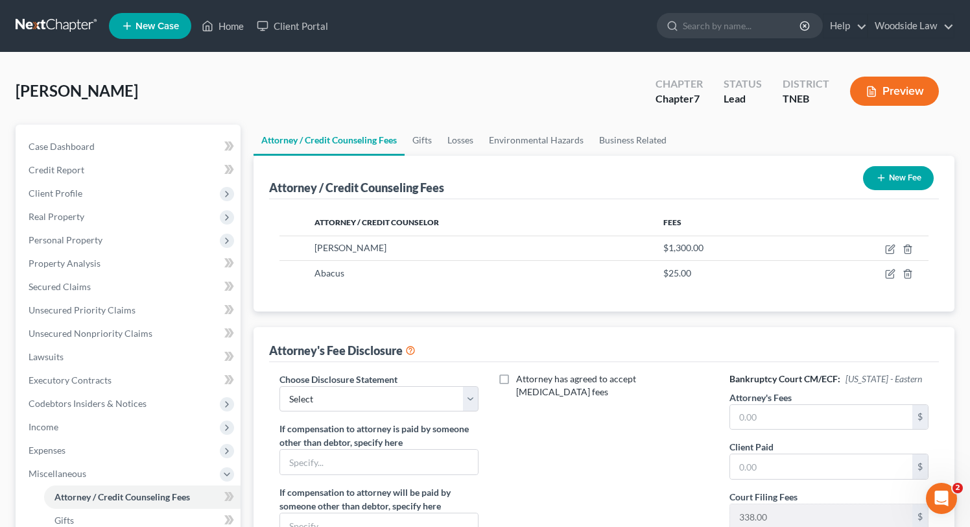
scroll to position [278, 0]
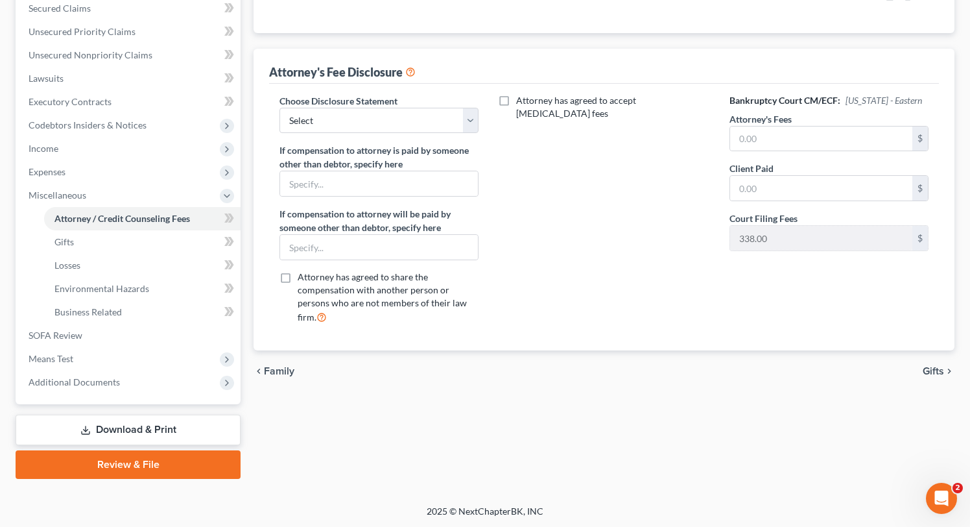
click at [935, 371] on span "Gifts" at bounding box center [933, 371] width 21 height 10
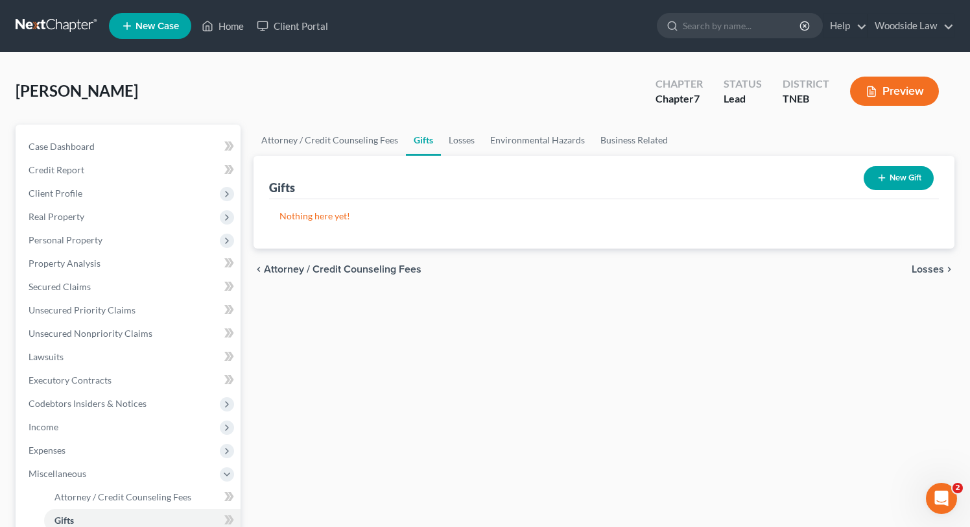
click at [920, 268] on span "Losses" at bounding box center [928, 269] width 32 height 10
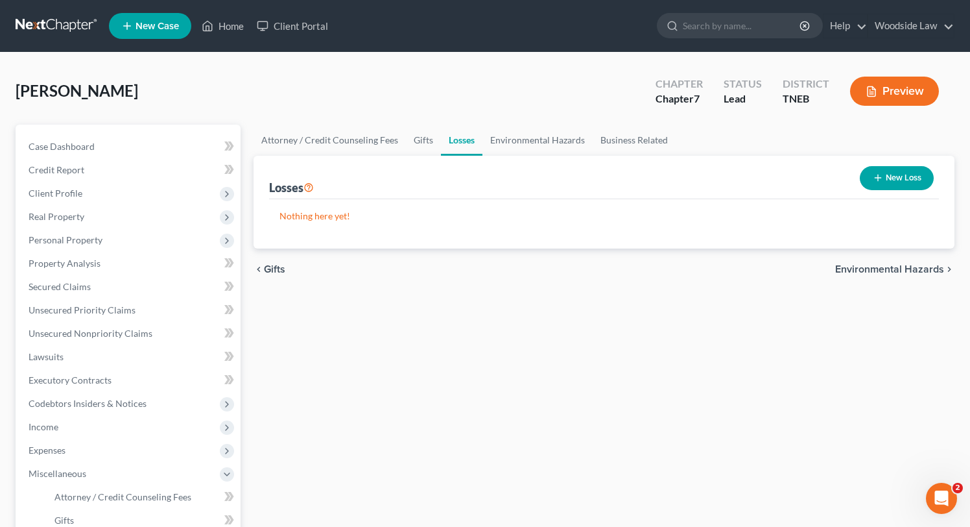
click at [920, 268] on span "Environmental Hazards" at bounding box center [889, 269] width 109 height 10
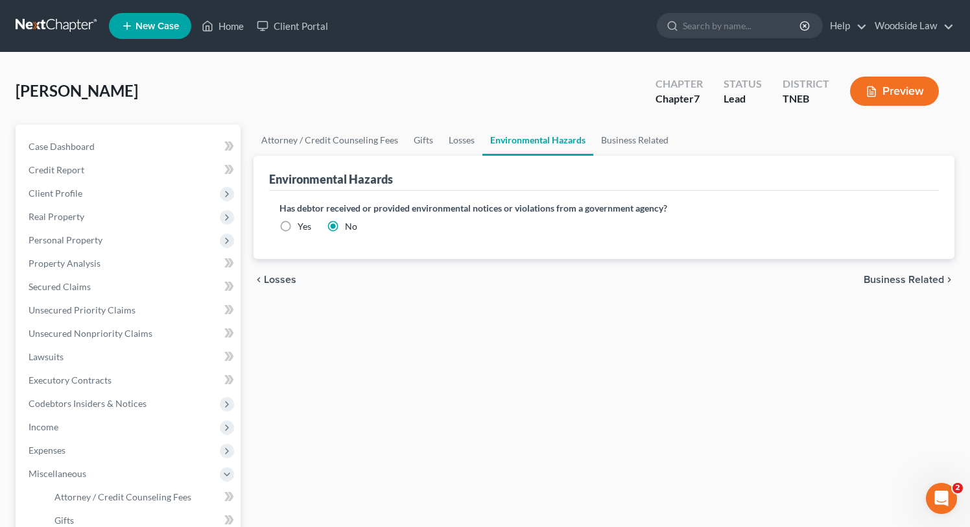
click at [917, 280] on span "Business Related" at bounding box center [904, 279] width 80 height 10
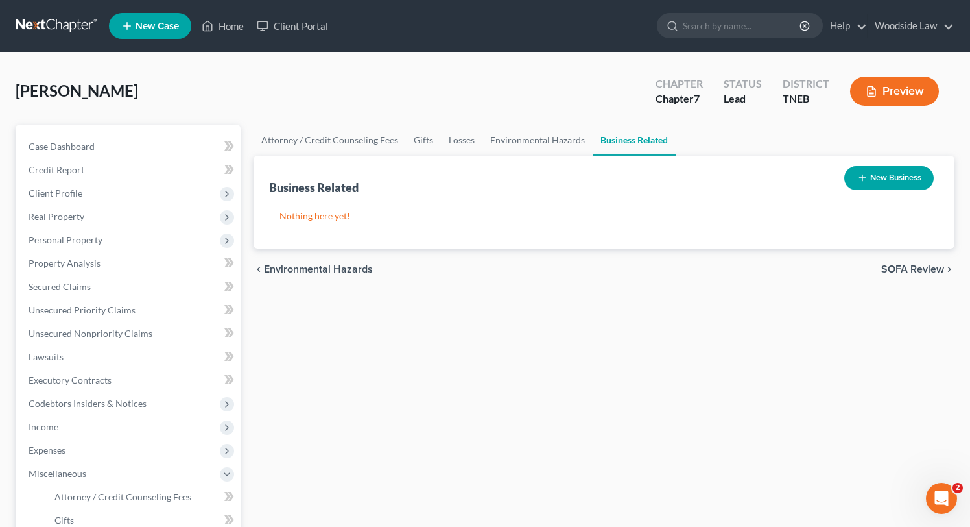
click at [916, 271] on span "SOFA Review" at bounding box center [912, 269] width 63 height 10
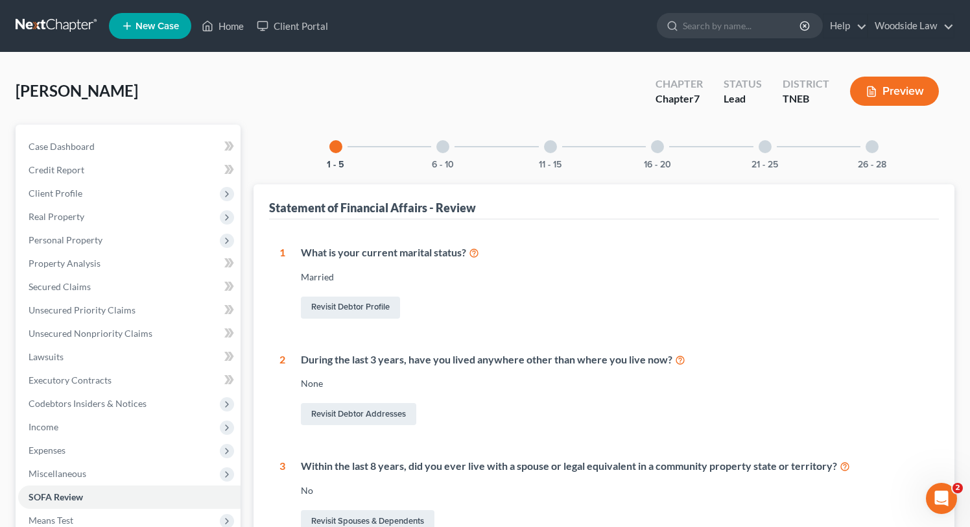
scroll to position [359, 0]
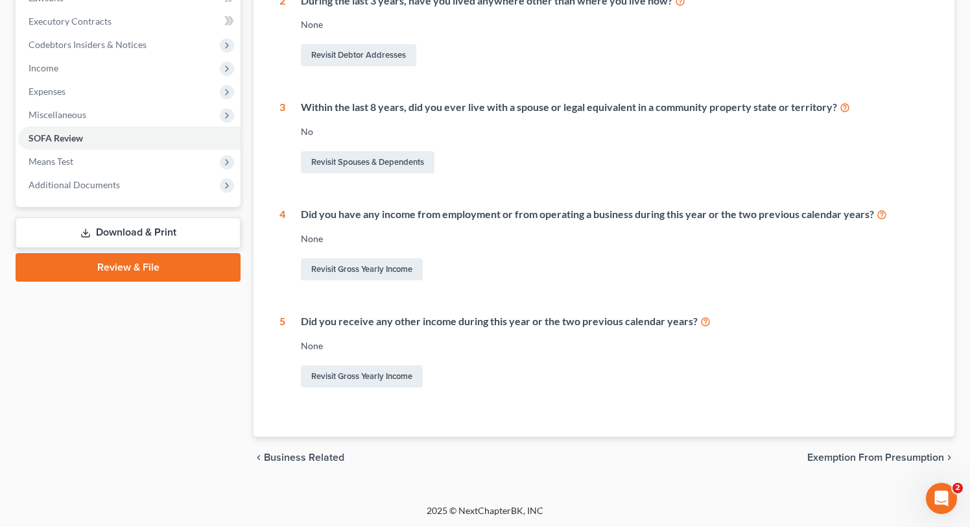
click at [880, 458] on span "Exemption from Presumption" at bounding box center [876, 457] width 137 height 10
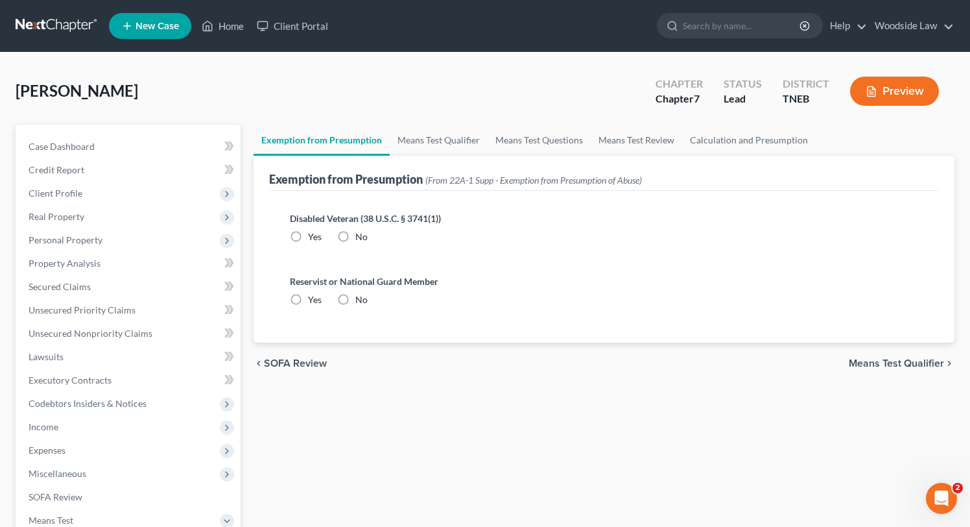
click at [355, 238] on label "No" at bounding box center [361, 236] width 12 height 13
click at [361, 238] on input "No" at bounding box center [365, 234] width 8 height 8
radio input "true"
click at [355, 297] on label "No" at bounding box center [361, 299] width 12 height 13
click at [361, 297] on input "No" at bounding box center [365, 297] width 8 height 8
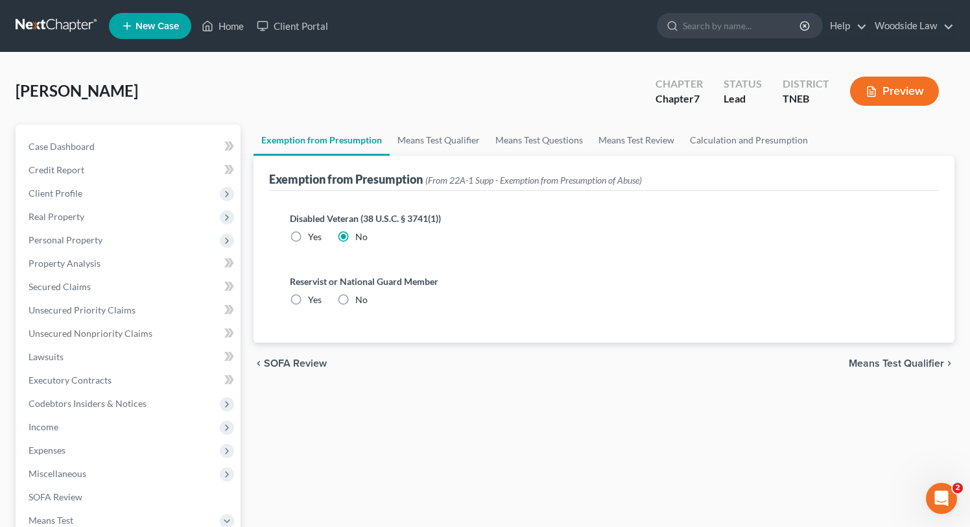
radio input "true"
click at [881, 367] on span "Means Test Qualifier" at bounding box center [896, 363] width 95 height 10
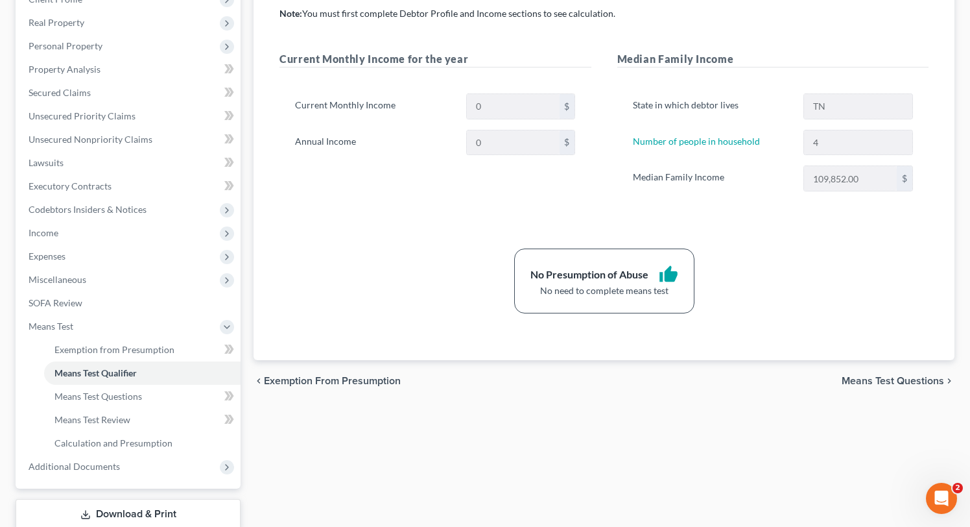
scroll to position [278, 0]
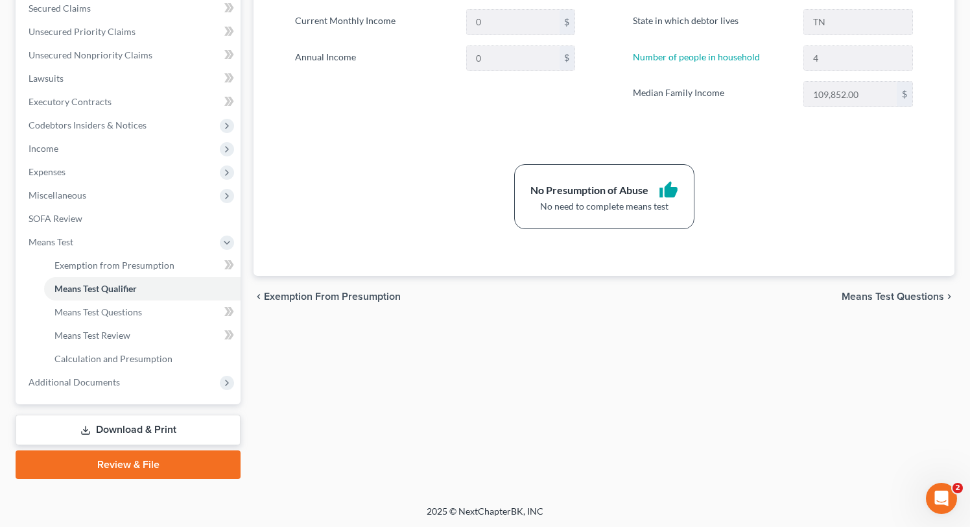
click at [913, 294] on span "Means Test Questions" at bounding box center [893, 296] width 102 height 10
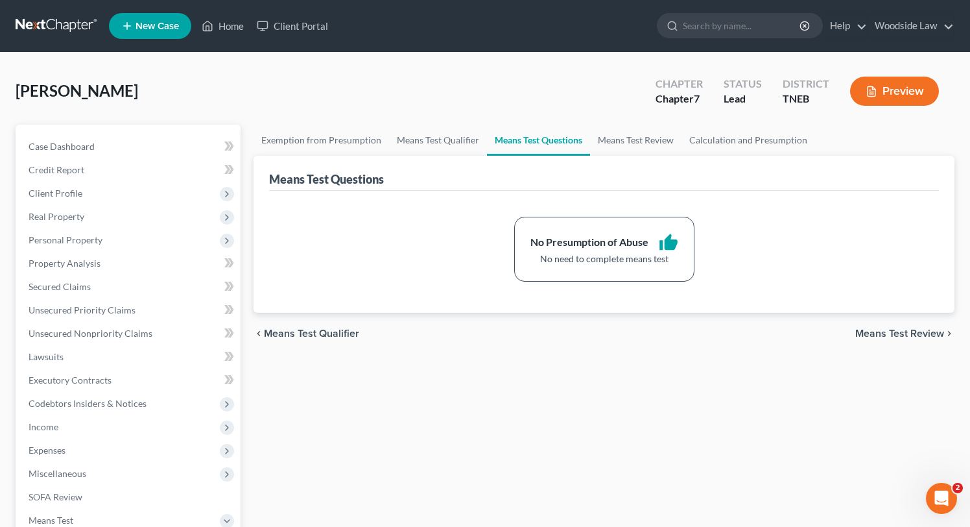
click at [902, 329] on span "Means Test Review" at bounding box center [900, 333] width 89 height 10
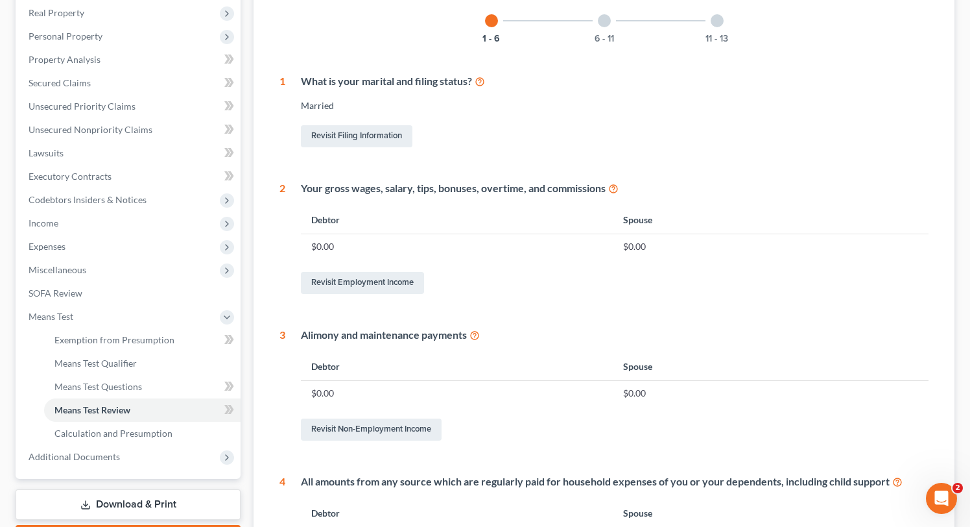
scroll to position [575, 0]
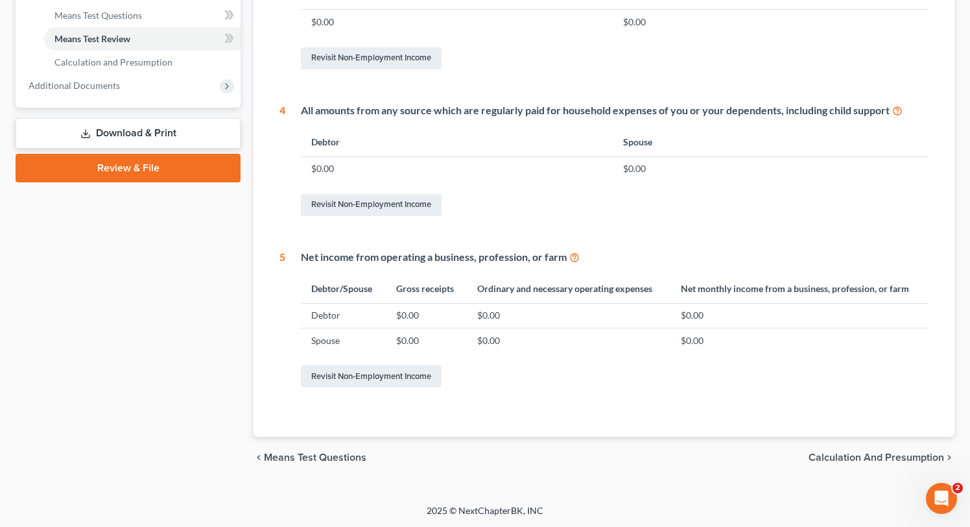
click at [867, 455] on span "Calculation and Presumption" at bounding box center [877, 457] width 136 height 10
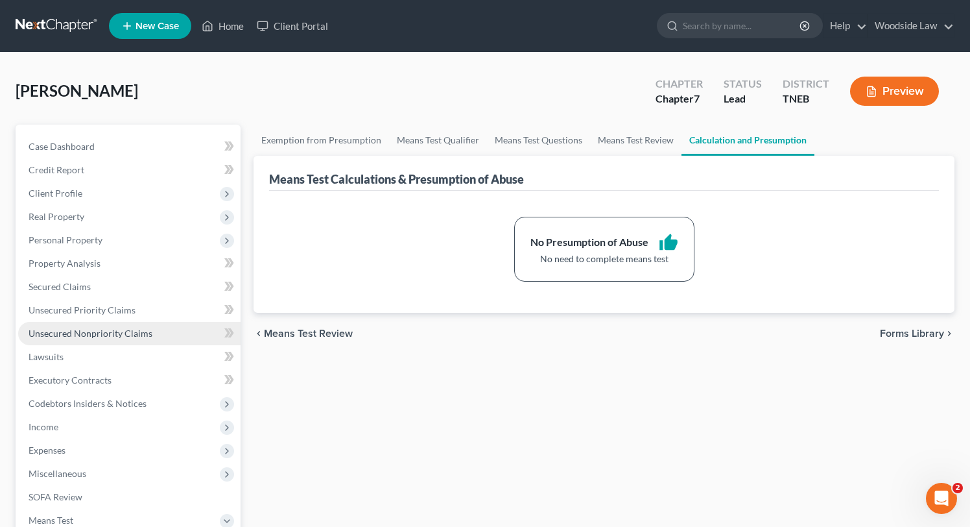
click at [112, 335] on span "Unsecured Nonpriority Claims" at bounding box center [91, 333] width 124 height 11
